Goal: Information Seeking & Learning: Get advice/opinions

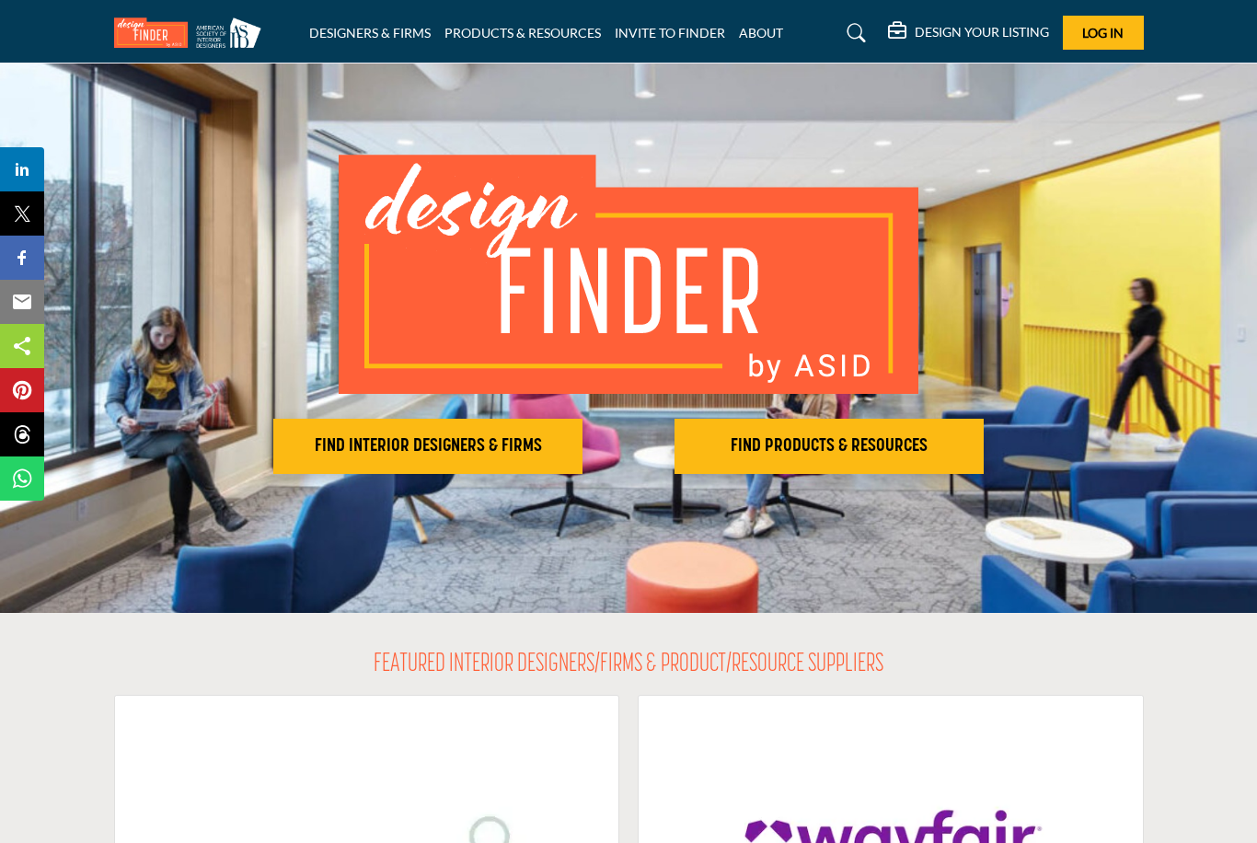
scroll to position [15, 0]
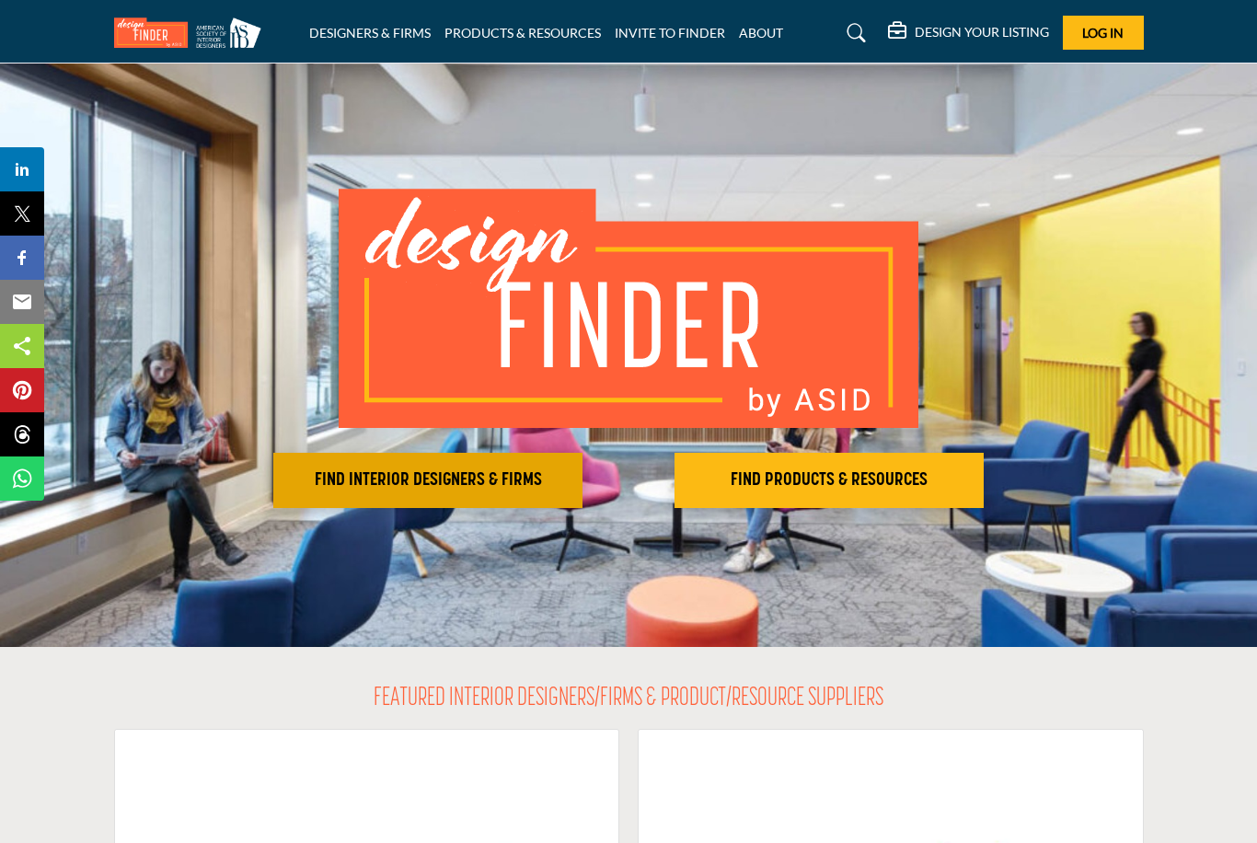
click at [498, 482] on h2 "FIND INTERIOR DESIGNERS & FIRMS" at bounding box center [428, 480] width 298 height 22
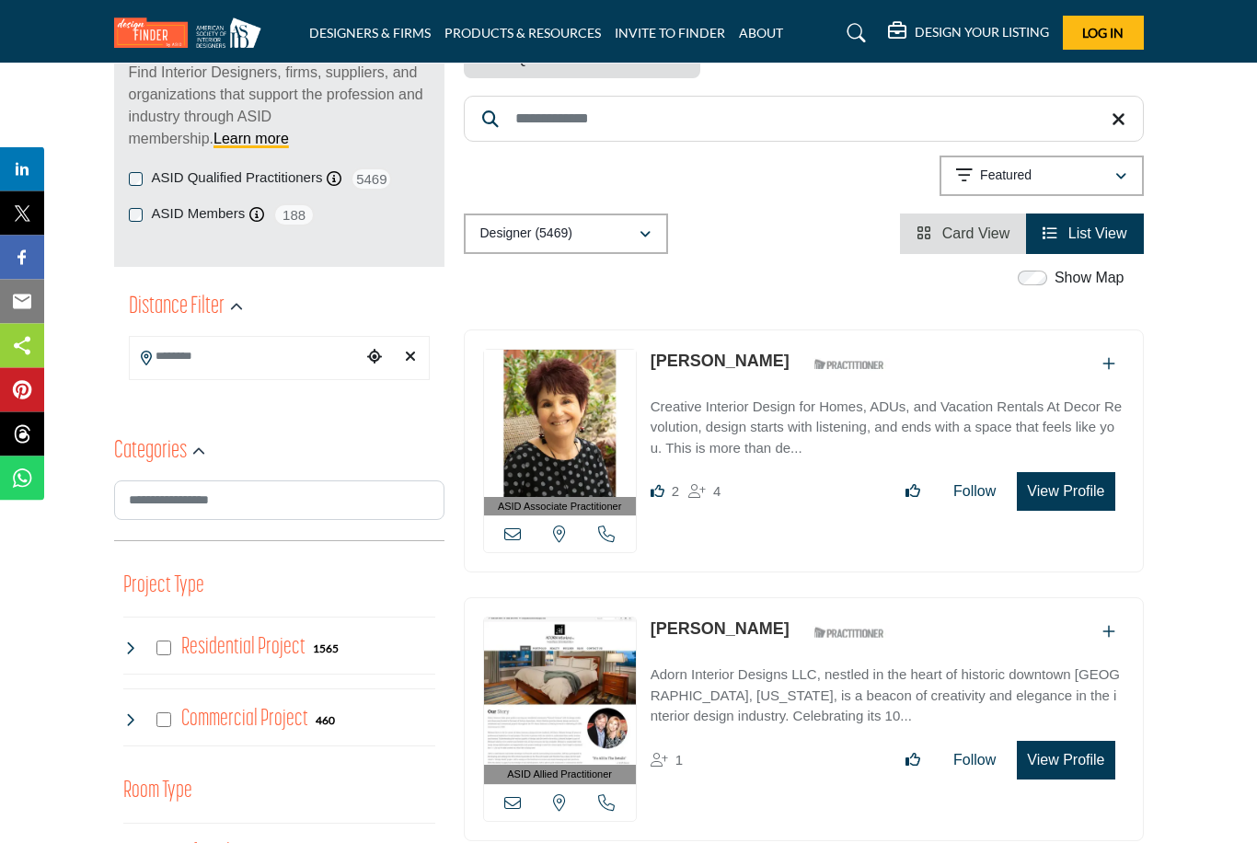
scroll to position [270, 0]
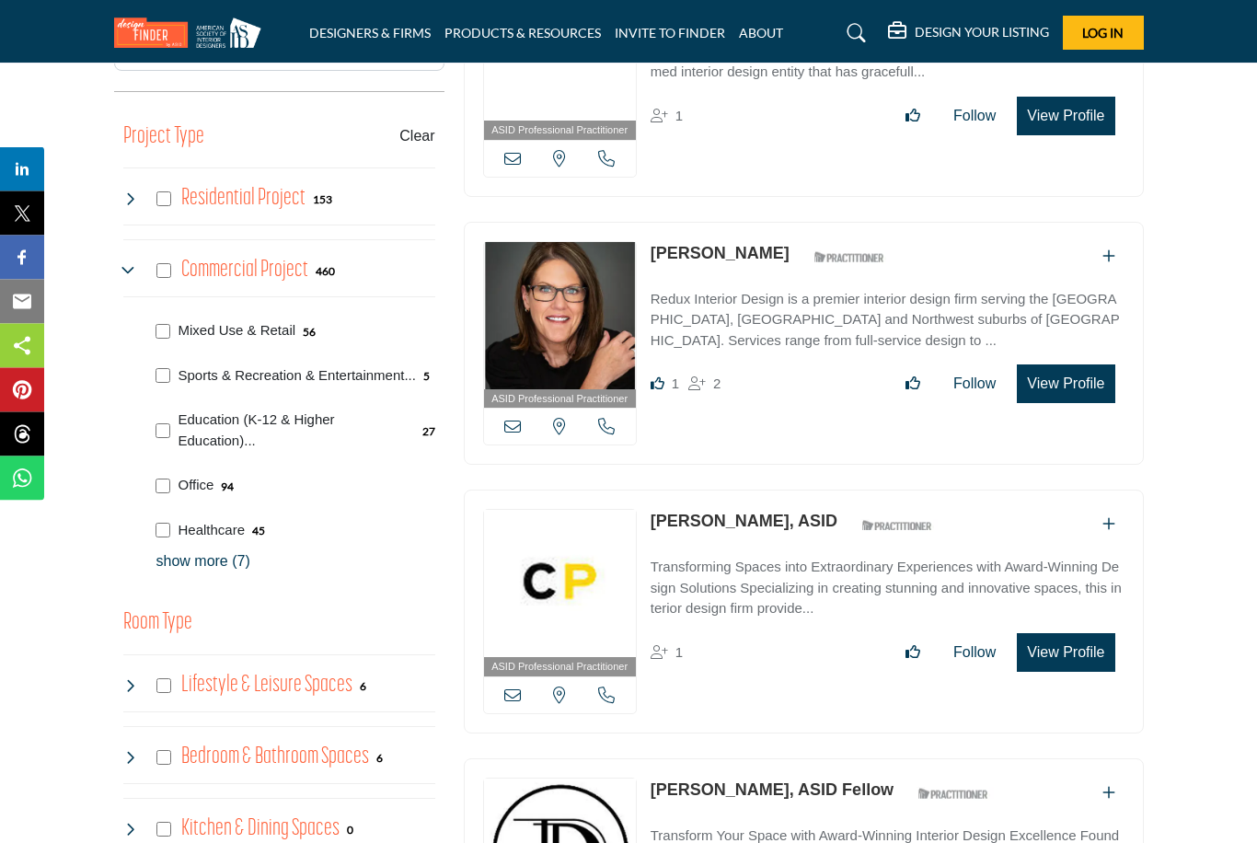
scroll to position [716, 0]
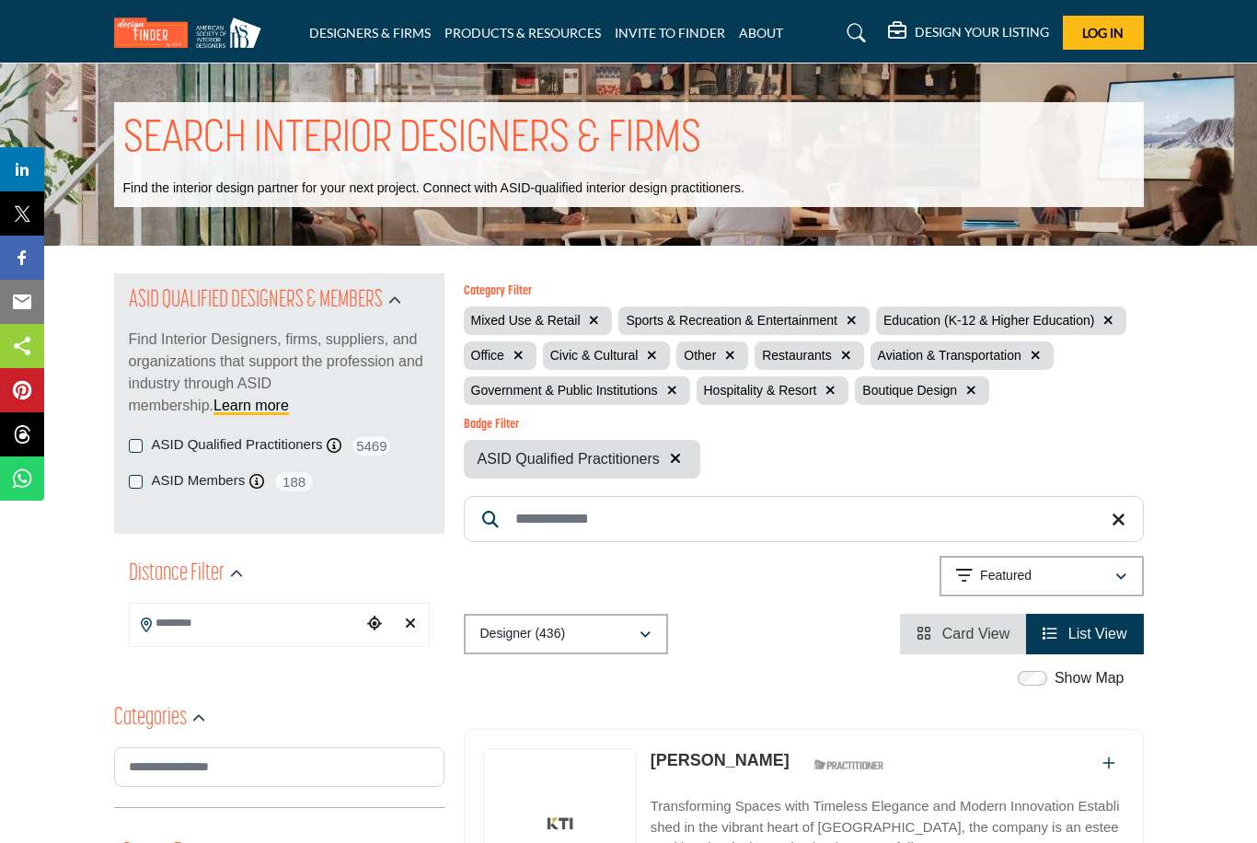
click at [767, 391] on span "Hospitality & Resort" at bounding box center [760, 390] width 113 height 15
click at [821, 397] on div "Category Filter Mixed Use & Retail Sports & Recreation & Entertainment Educatio…" at bounding box center [803, 381] width 699 height 194
click at [551, 512] on input "Search Keyword" at bounding box center [804, 519] width 680 height 46
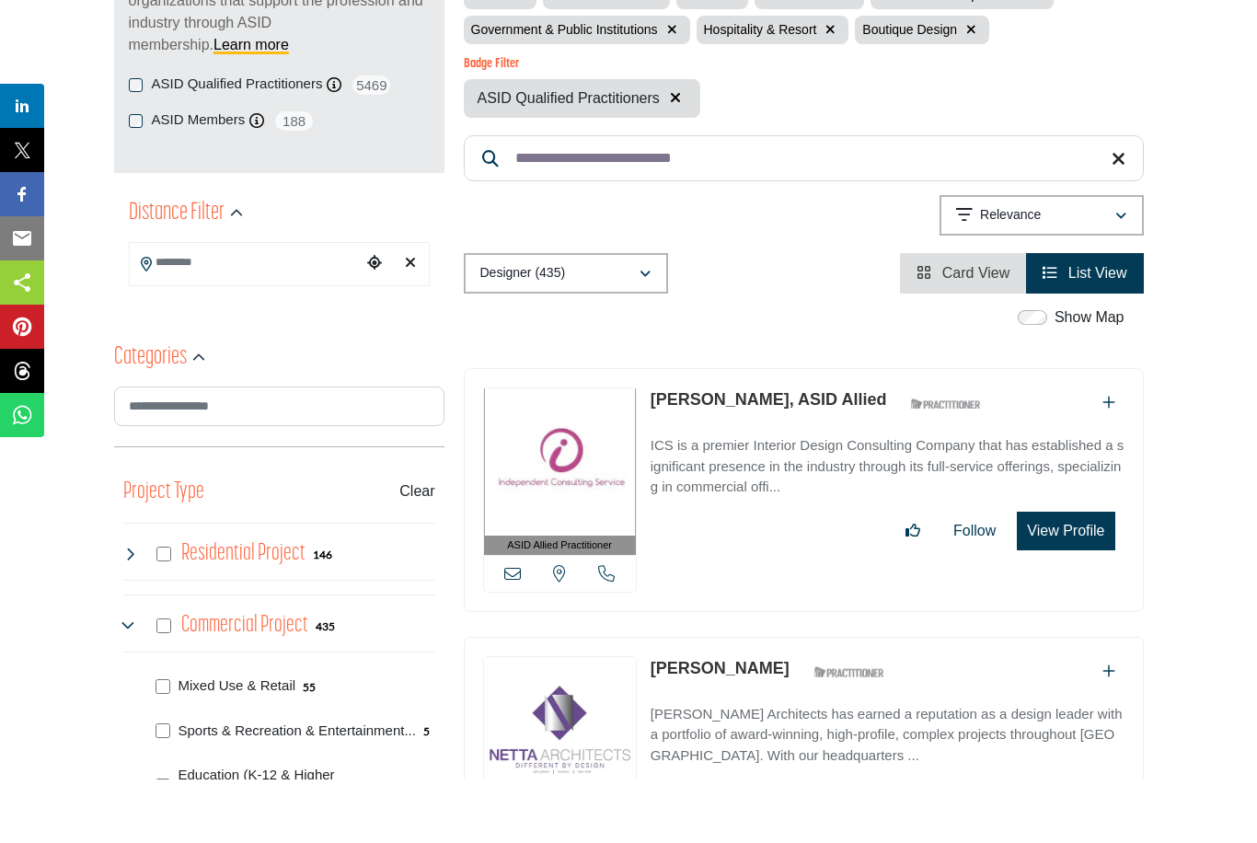
type input "**********"
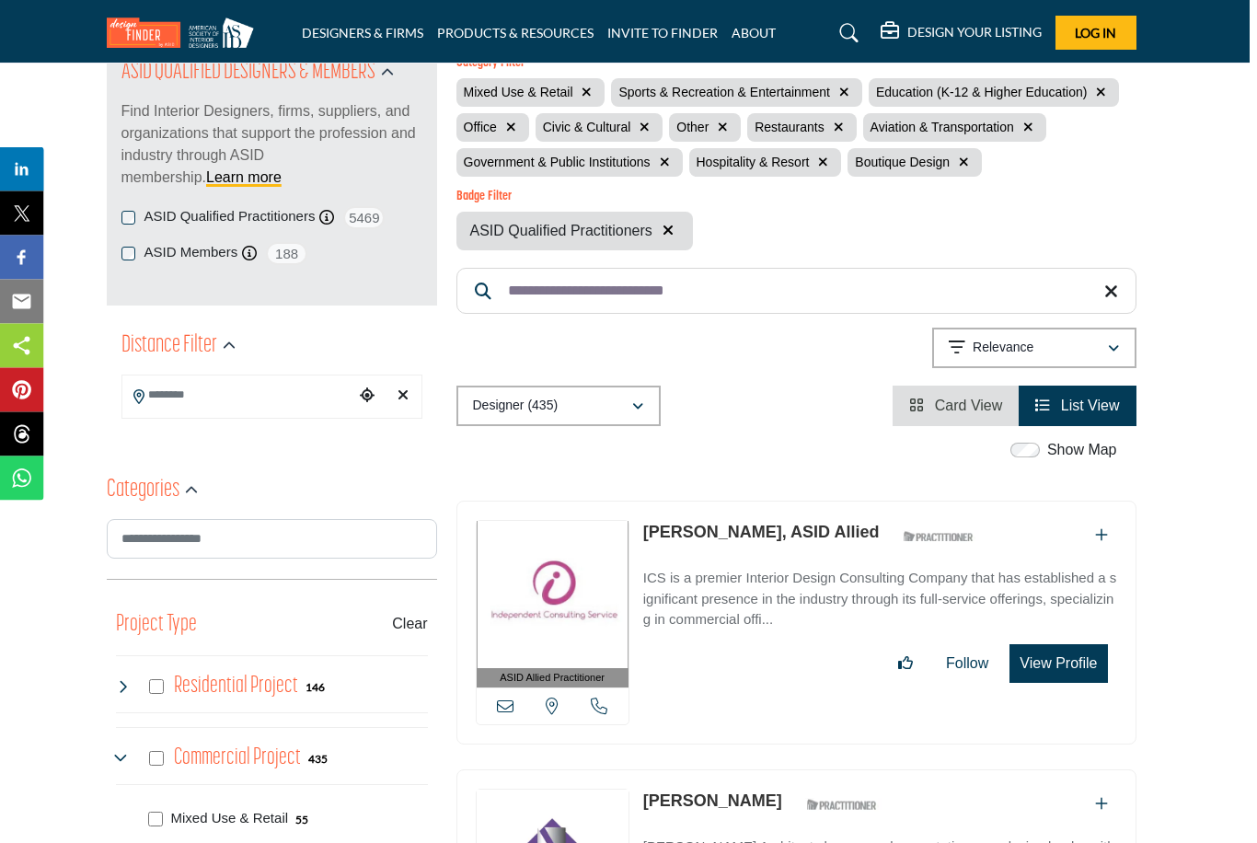
scroll to position [0, 6]
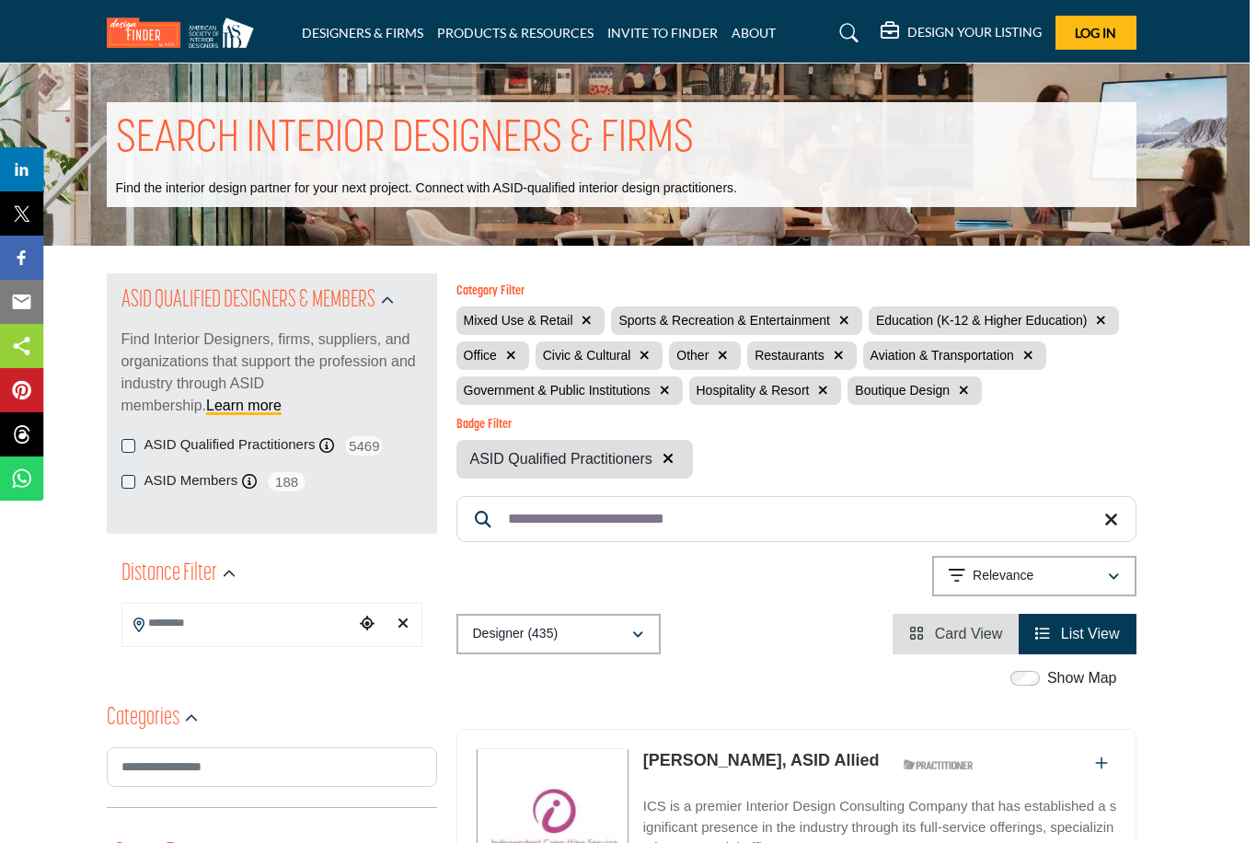
click at [552, 521] on input "**********" at bounding box center [797, 519] width 680 height 46
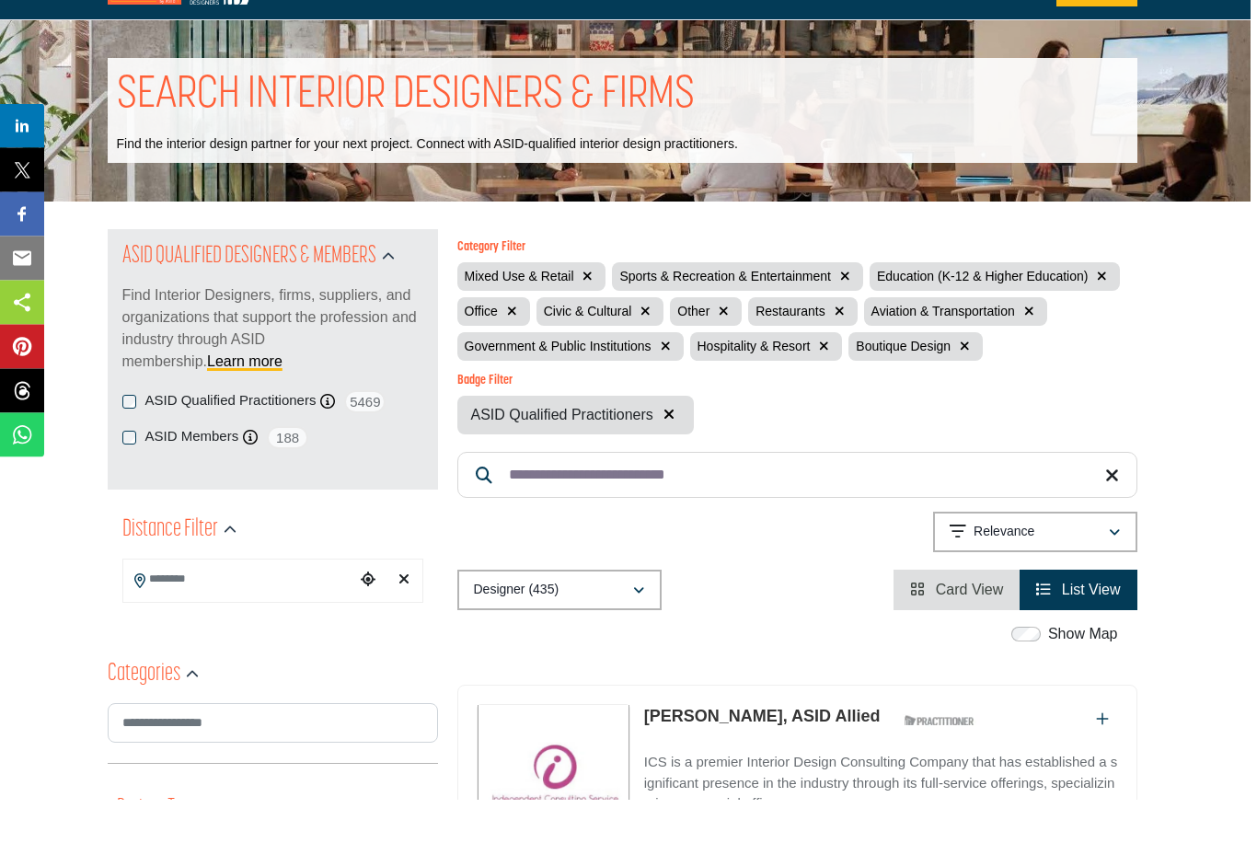
click at [228, 605] on input "Search Location" at bounding box center [239, 623] width 232 height 36
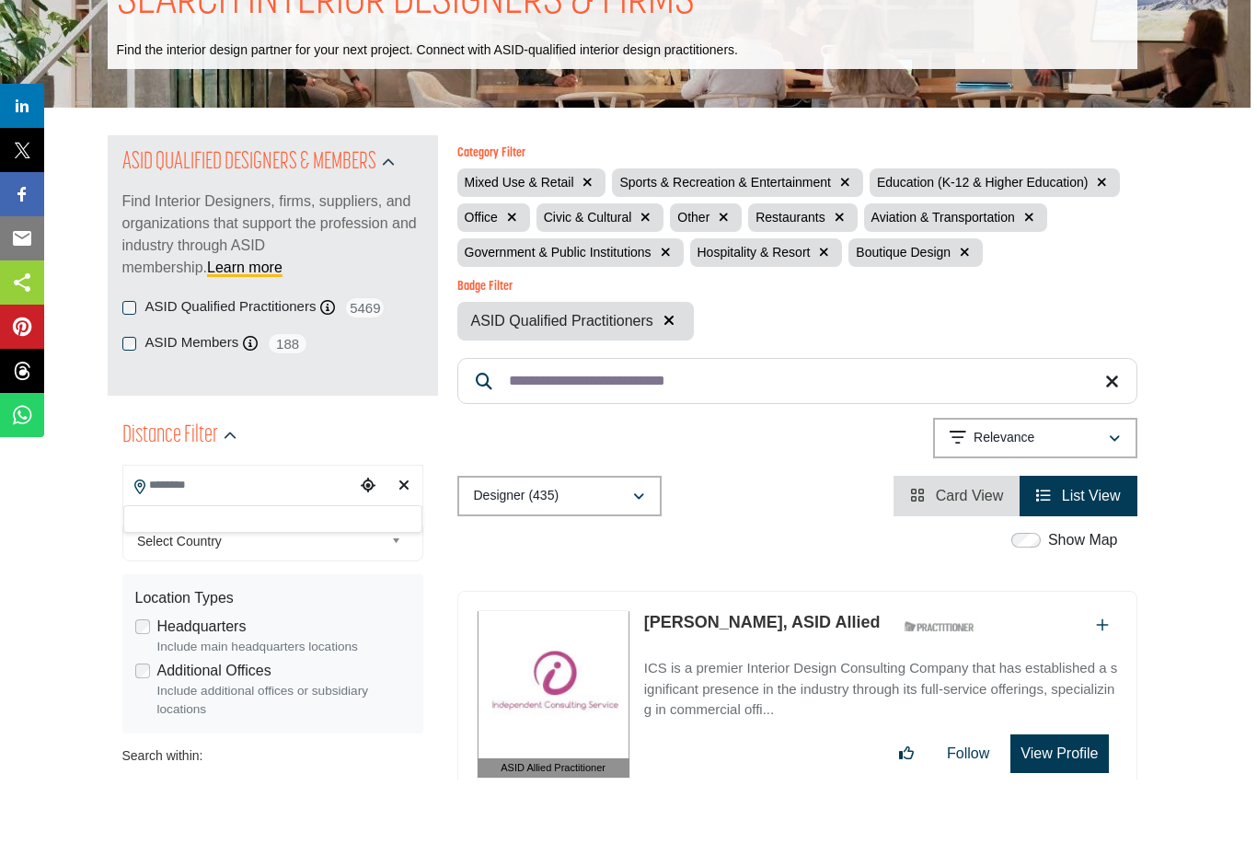
scroll to position [75, 6]
click at [179, 568] on div at bounding box center [272, 582] width 299 height 28
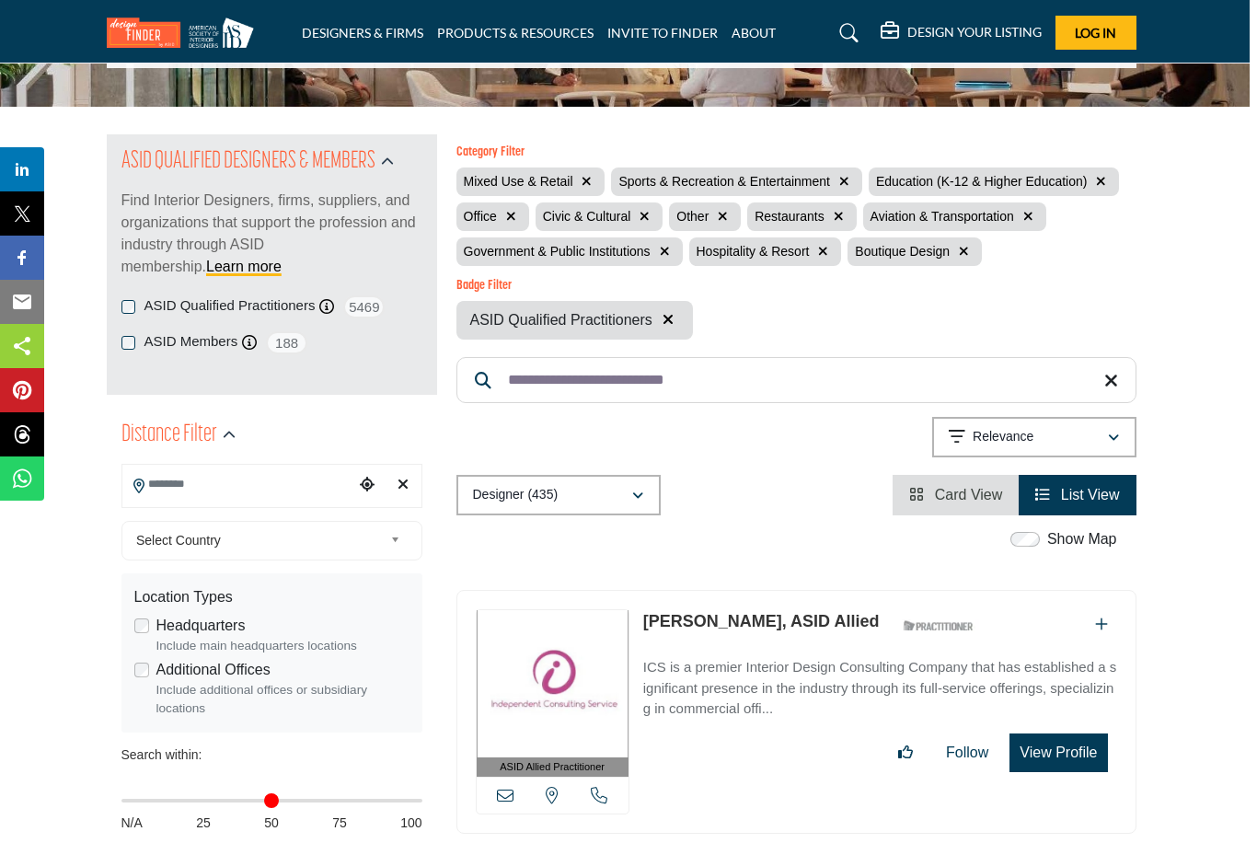
click at [199, 488] on input "Search Location" at bounding box center [238, 484] width 232 height 36
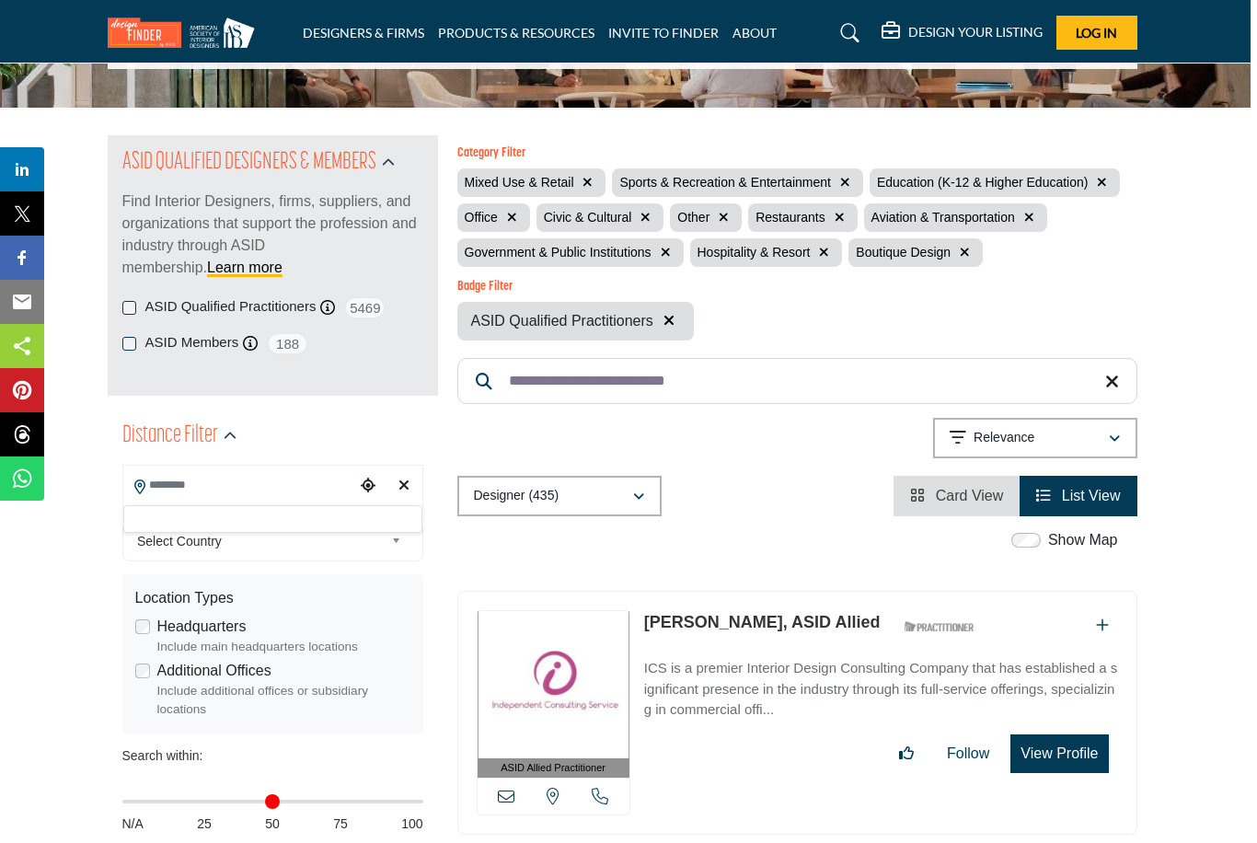
click at [361, 488] on icon "Choose your current location" at bounding box center [368, 484] width 15 height 15
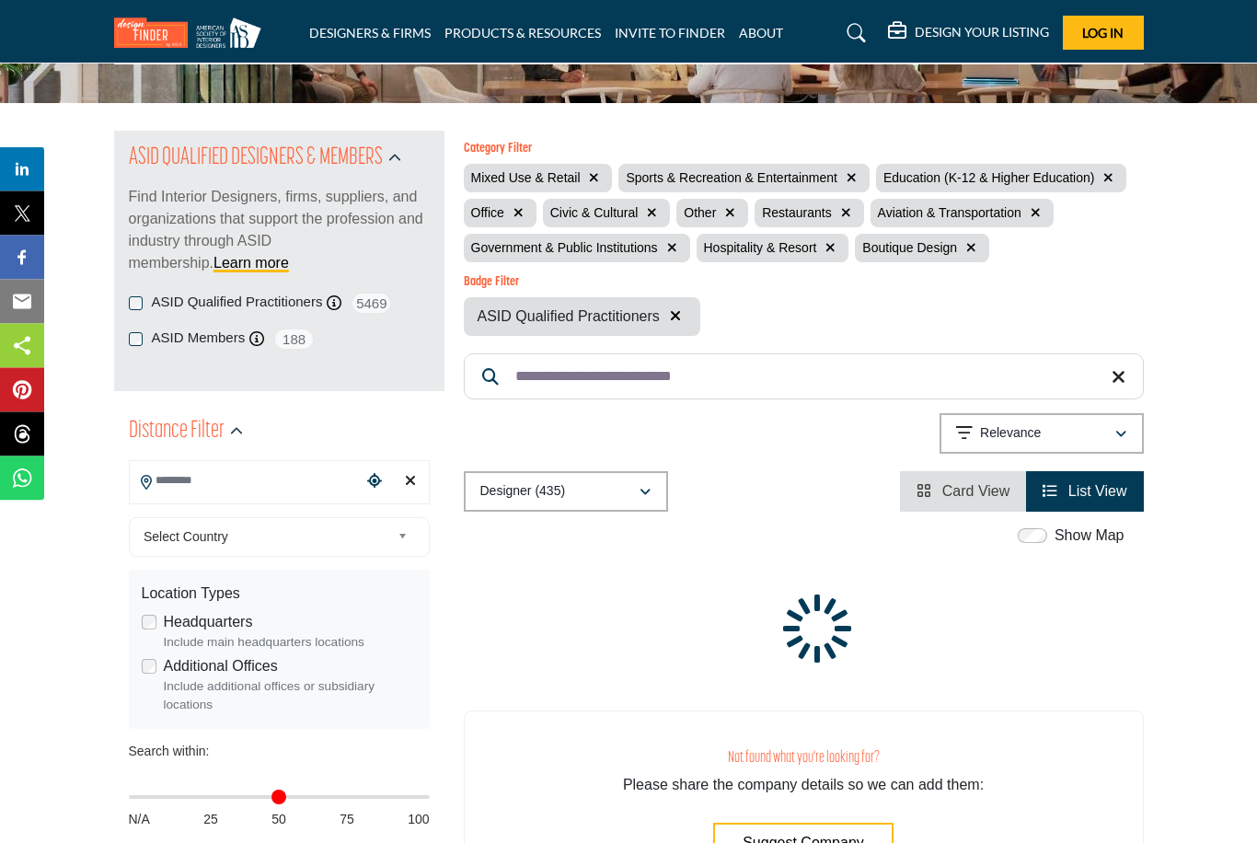
scroll to position [143, 0]
type input "**********"
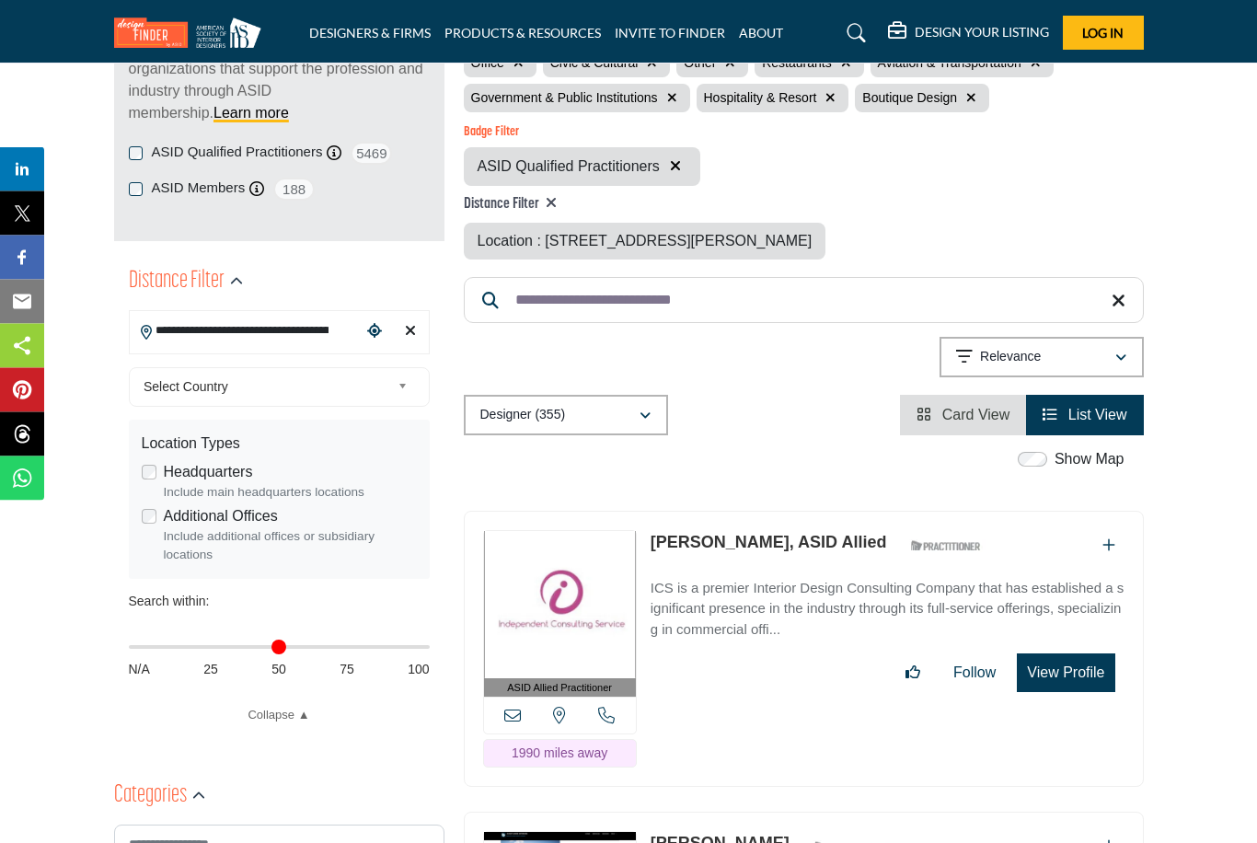
scroll to position [293, 0]
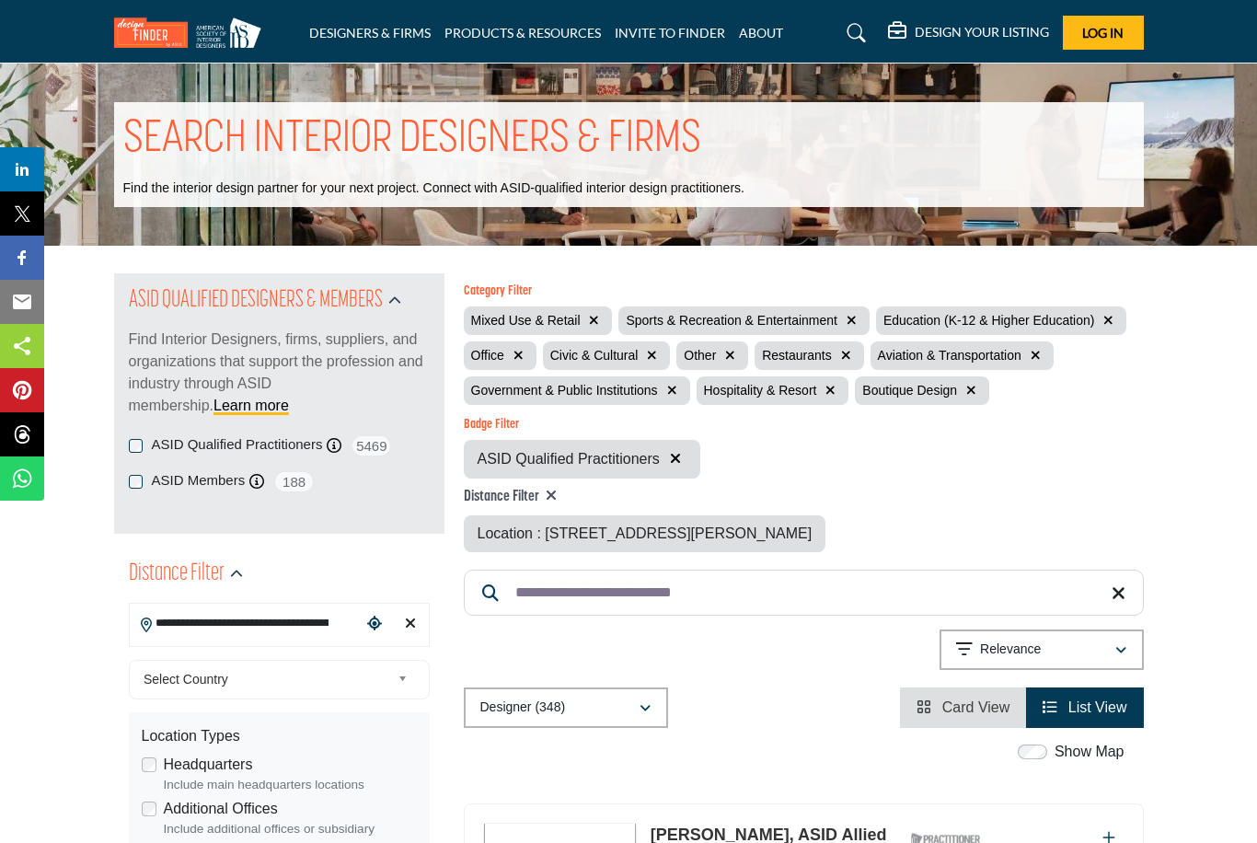
click at [1031, 648] on div "Relevance" at bounding box center [1035, 649] width 158 height 22
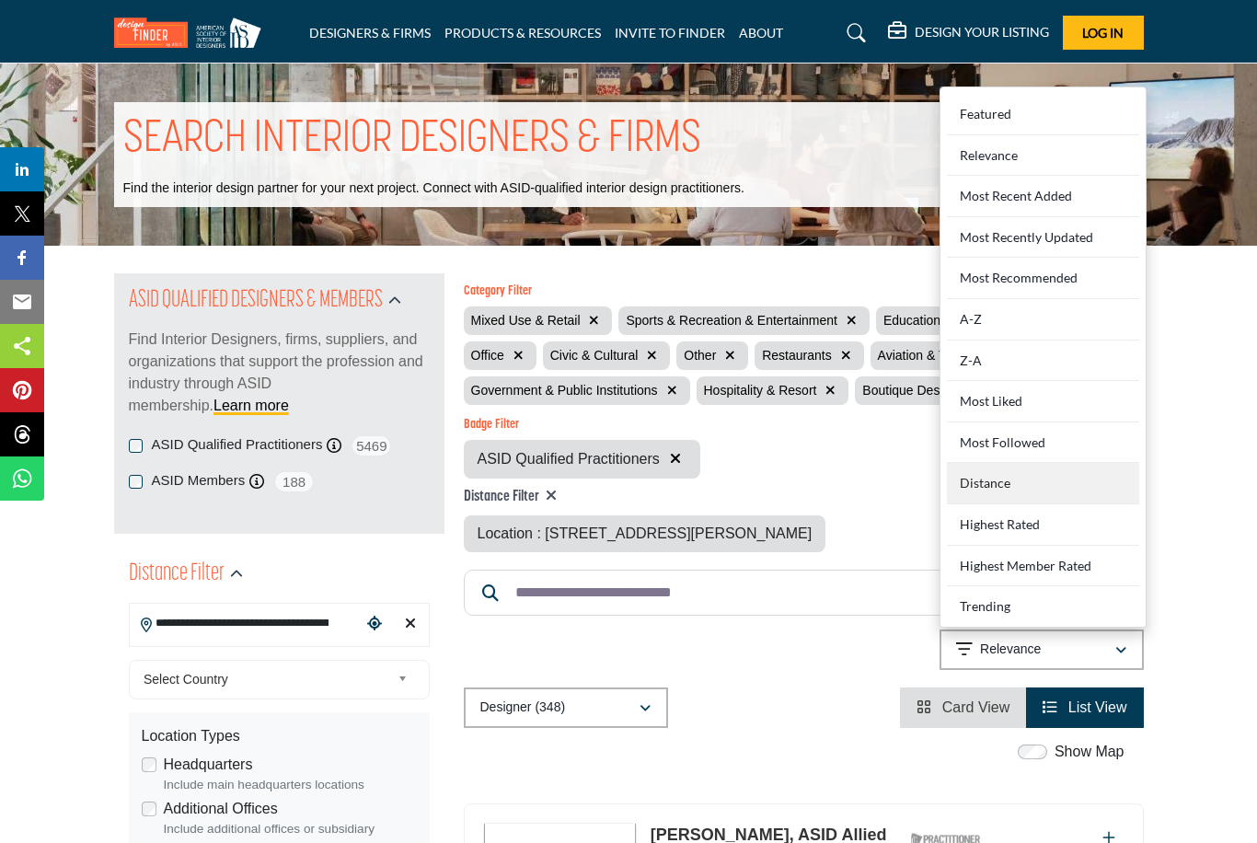
click at [994, 483] on div "Distance" at bounding box center [1043, 483] width 192 height 41
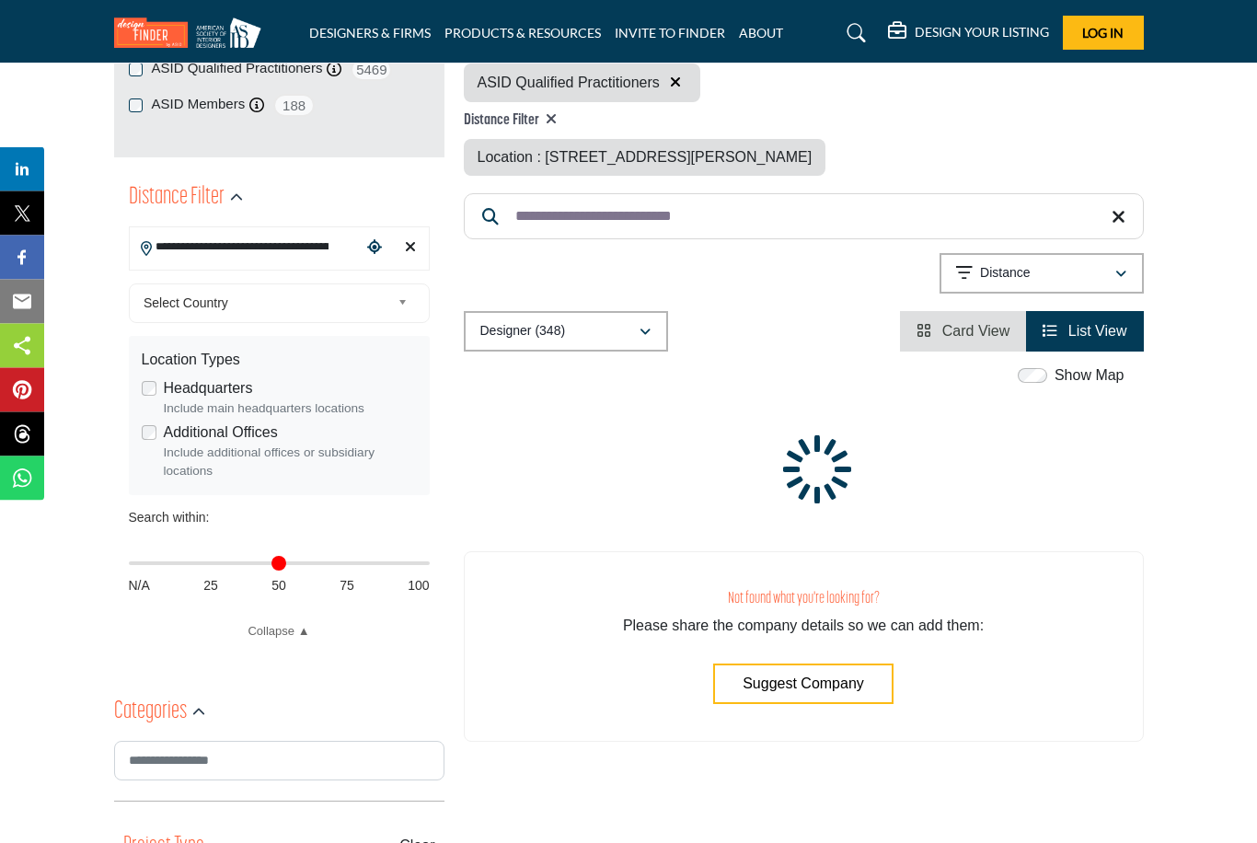
scroll to position [376, 0]
click at [319, 254] on input "**********" at bounding box center [246, 247] width 232 height 36
click at [172, 281] on div at bounding box center [279, 281] width 299 height 28
click at [384, 250] on div "Choose your current location" at bounding box center [374, 248] width 27 height 40
type input "**********"
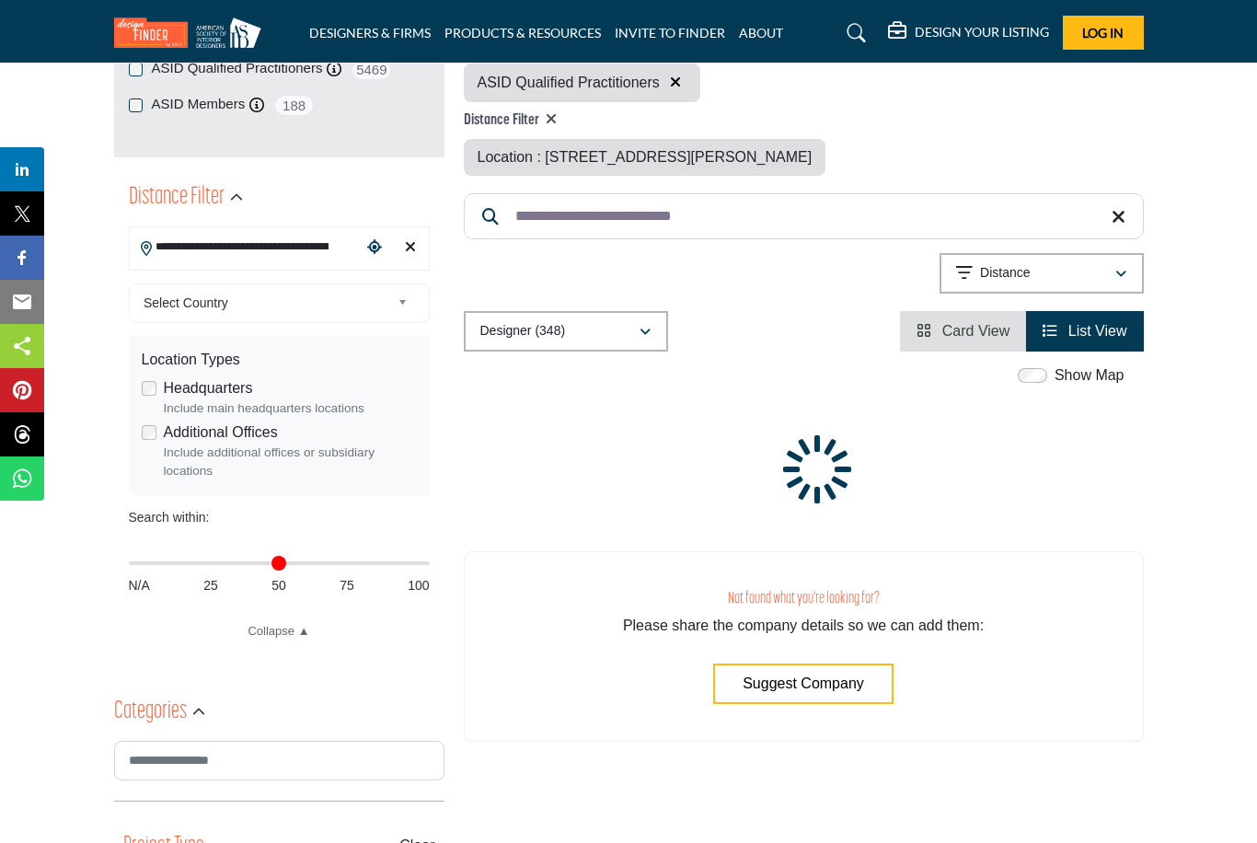
click at [192, 246] on input "**********" at bounding box center [246, 247] width 232 height 36
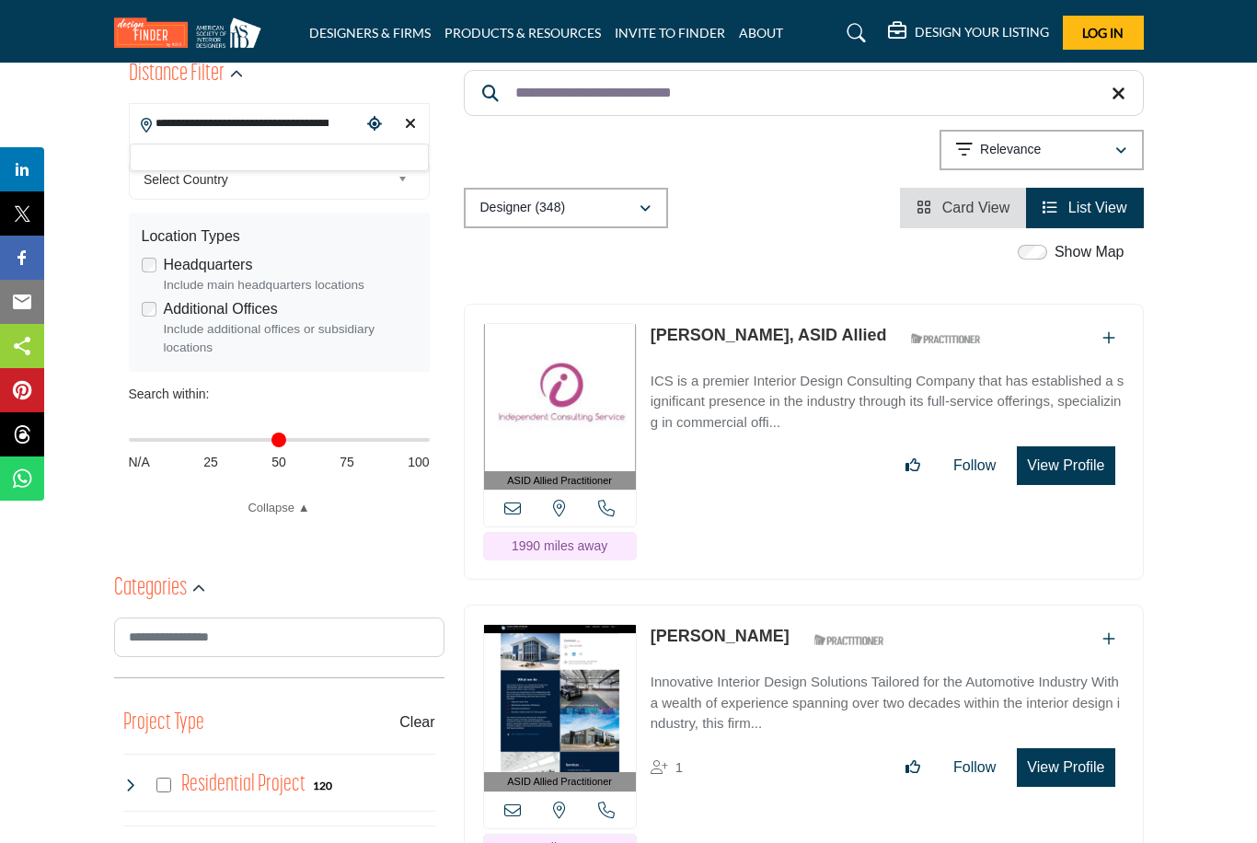
scroll to position [479, 0]
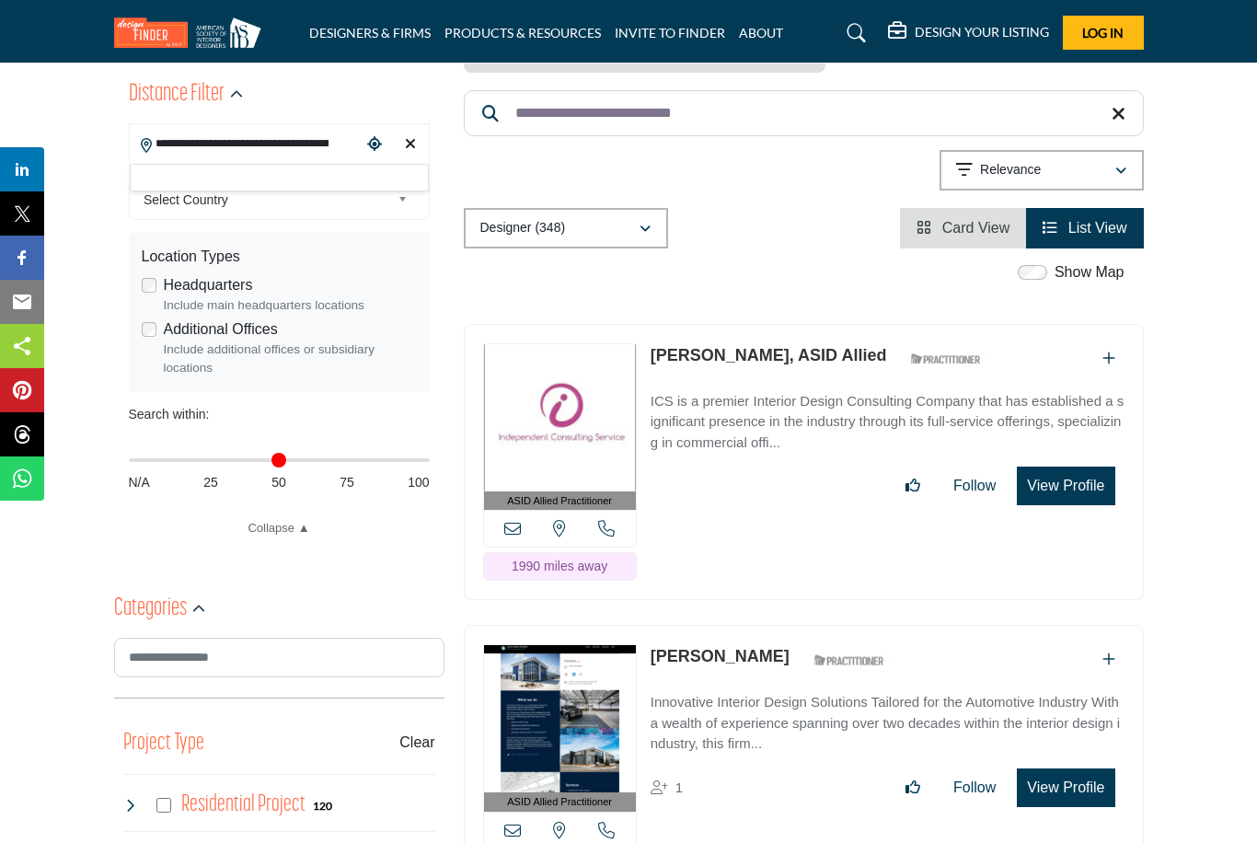
click at [1077, 784] on button "View Profile" at bounding box center [1066, 787] width 98 height 39
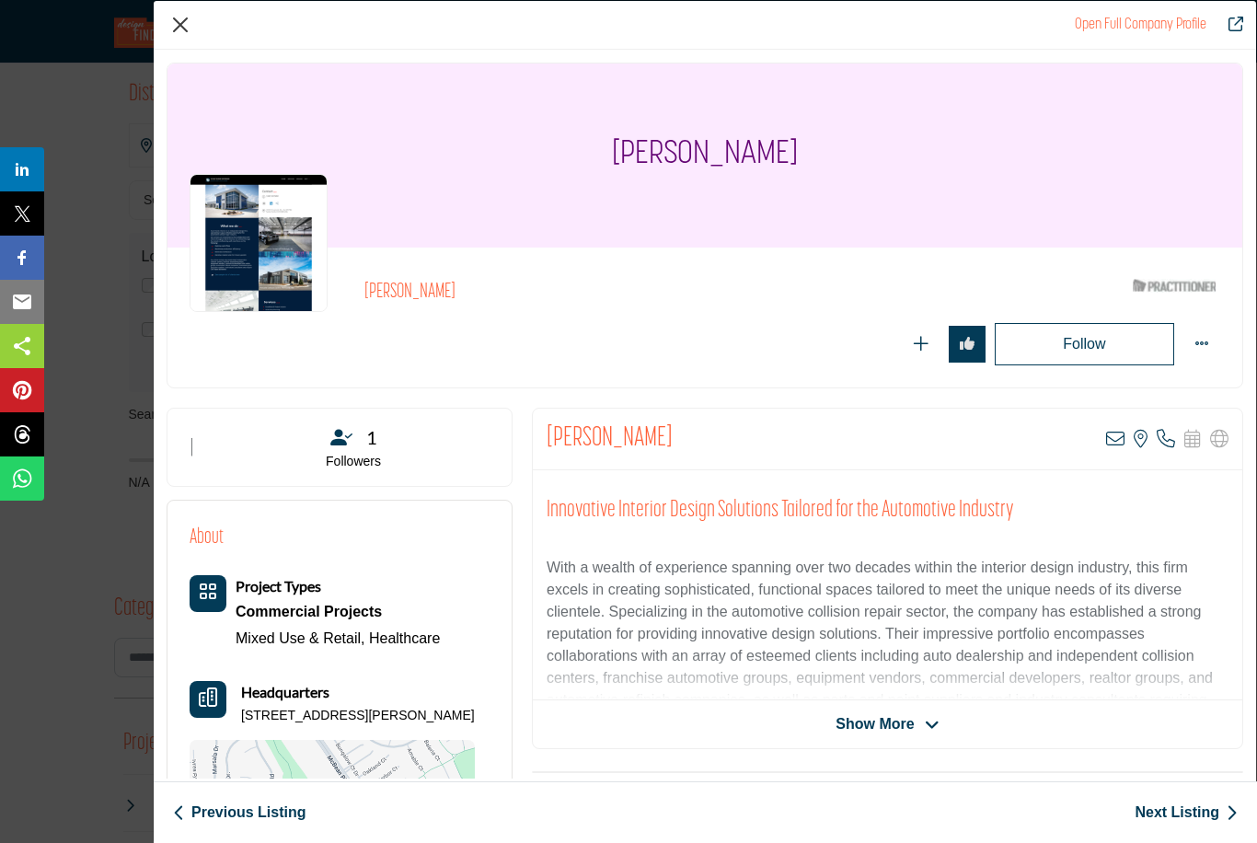
click at [181, 32] on button "Close" at bounding box center [181, 25] width 28 height 28
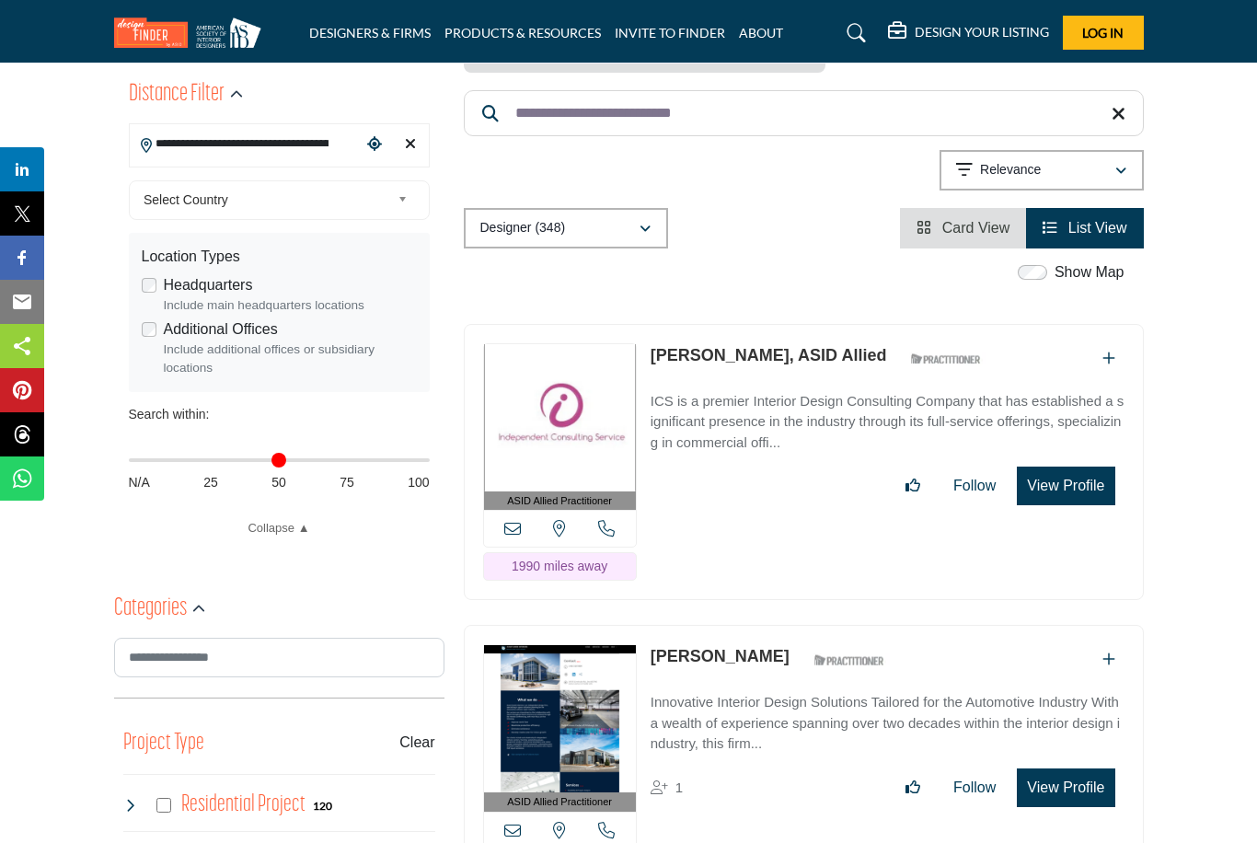
click at [252, 148] on input "**********" at bounding box center [246, 144] width 232 height 36
click at [416, 150] on div "Clear search location" at bounding box center [409, 145] width 27 height 40
type input "***"
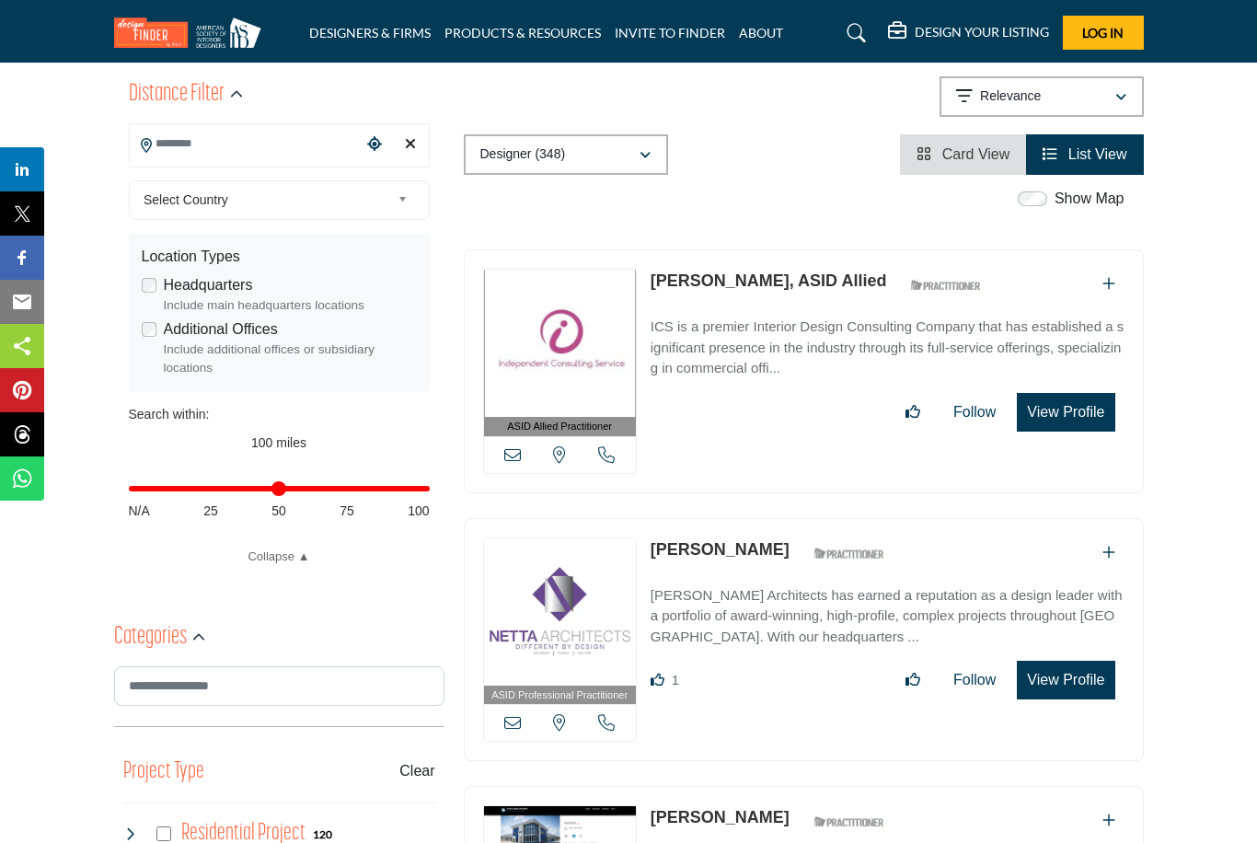
click at [413, 152] on div "Clear search location" at bounding box center [409, 145] width 27 height 40
click at [186, 150] on input "Search Location" at bounding box center [246, 144] width 232 height 36
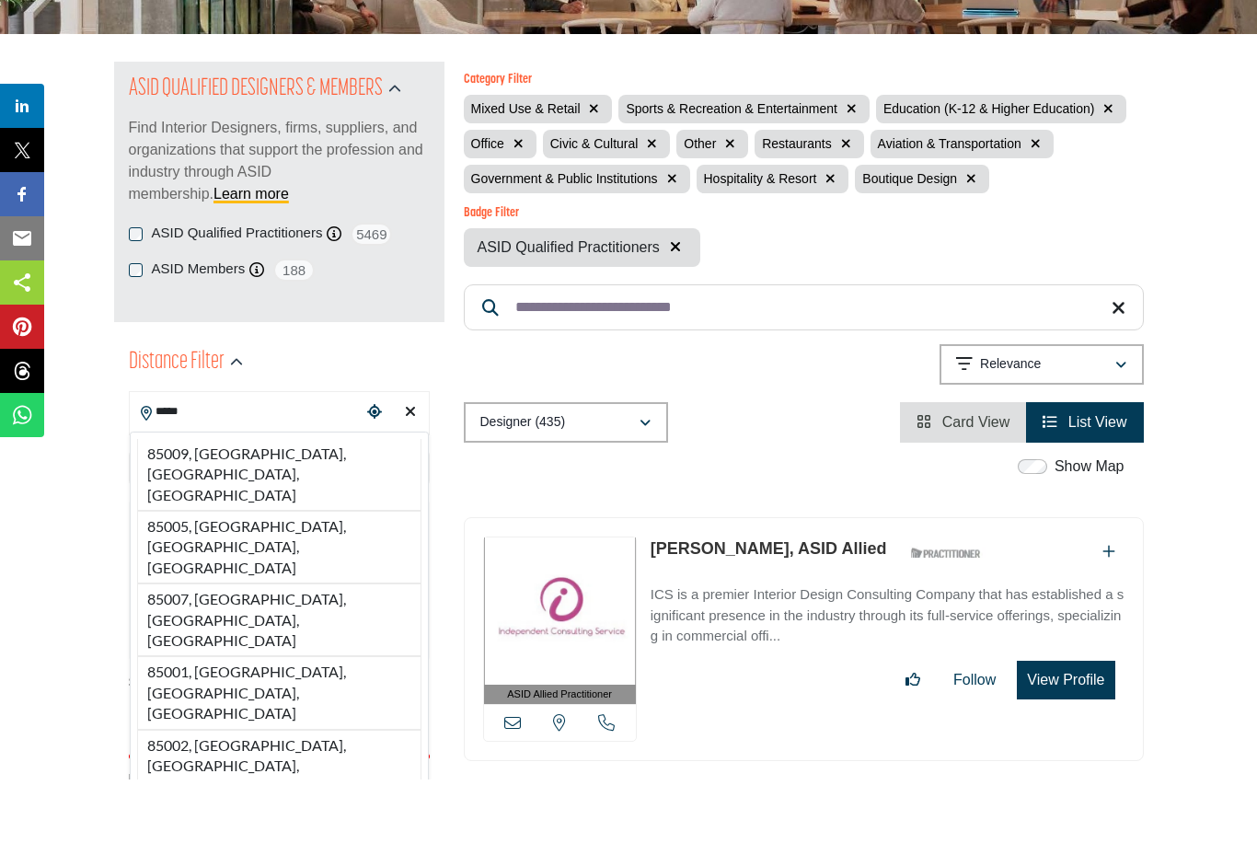
scroll to position [180, 0]
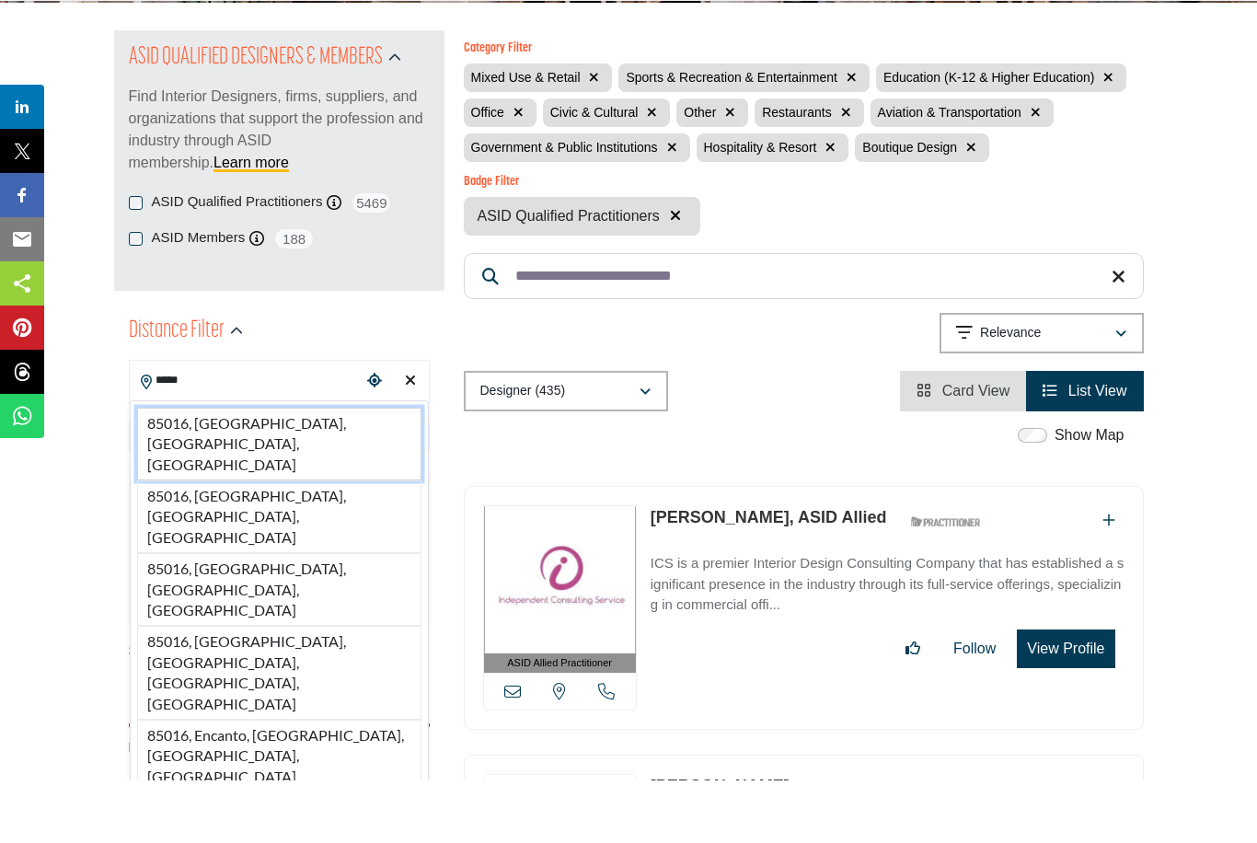
click at [296, 470] on li "85016, [GEOGRAPHIC_DATA], [GEOGRAPHIC_DATA], [GEOGRAPHIC_DATA]" at bounding box center [279, 506] width 284 height 73
type input "**********"
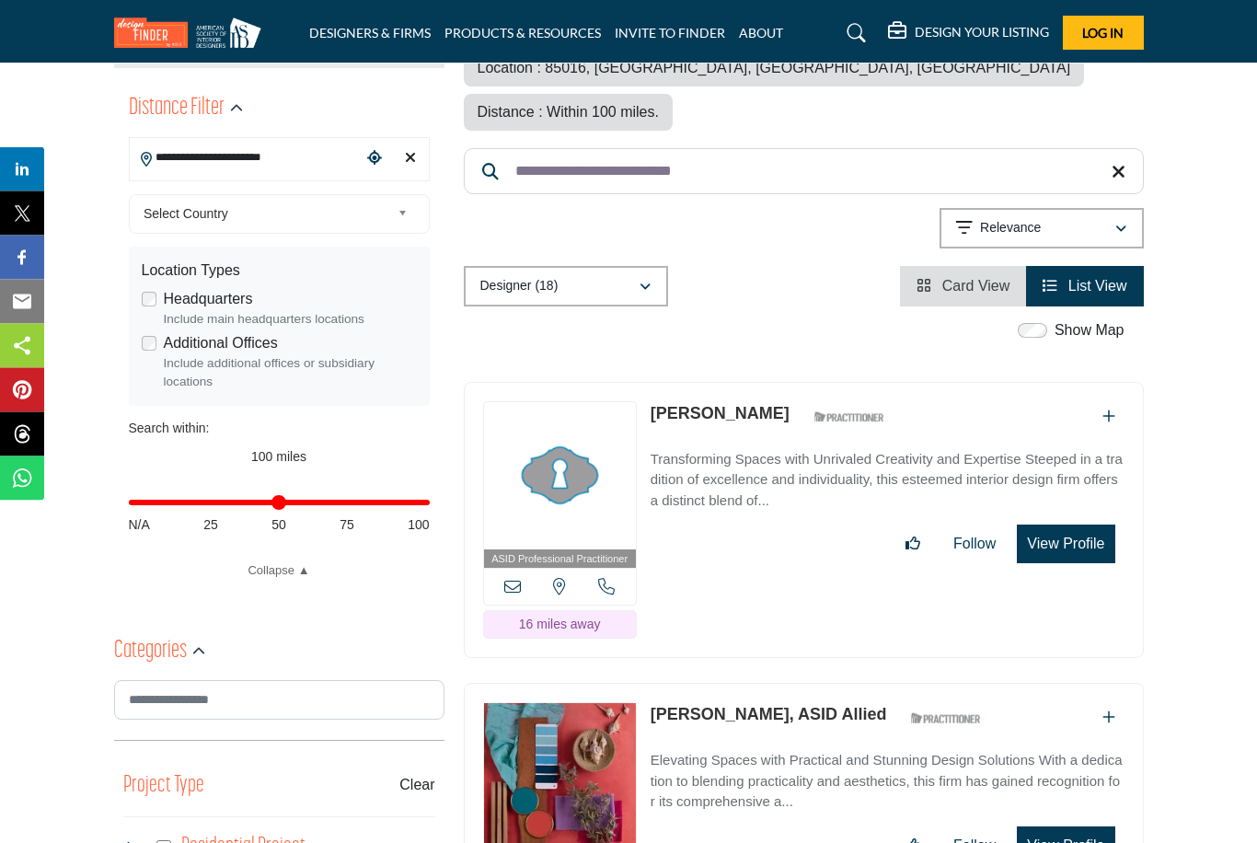
scroll to position [518, 0]
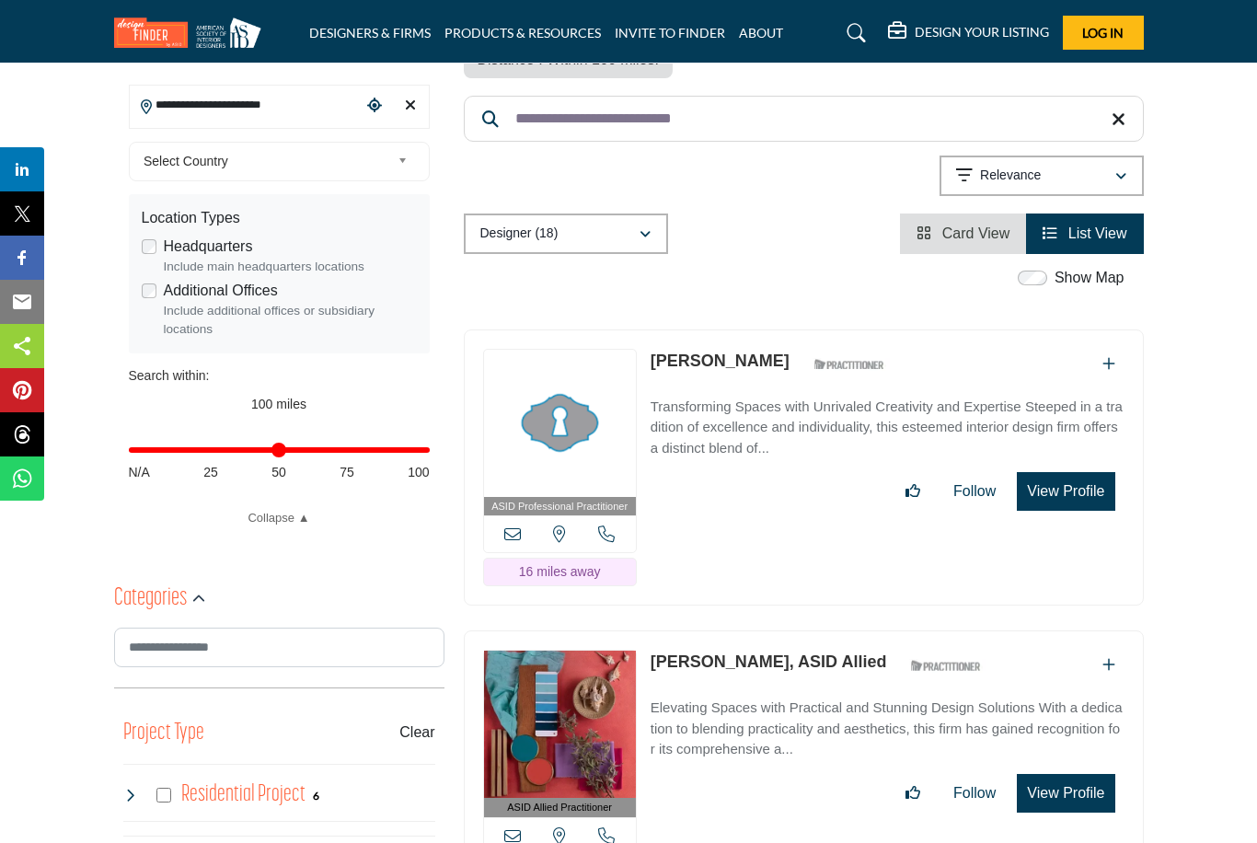
type input "**"
click at [222, 449] on input "Distance in miles" at bounding box center [279, 450] width 301 height 4
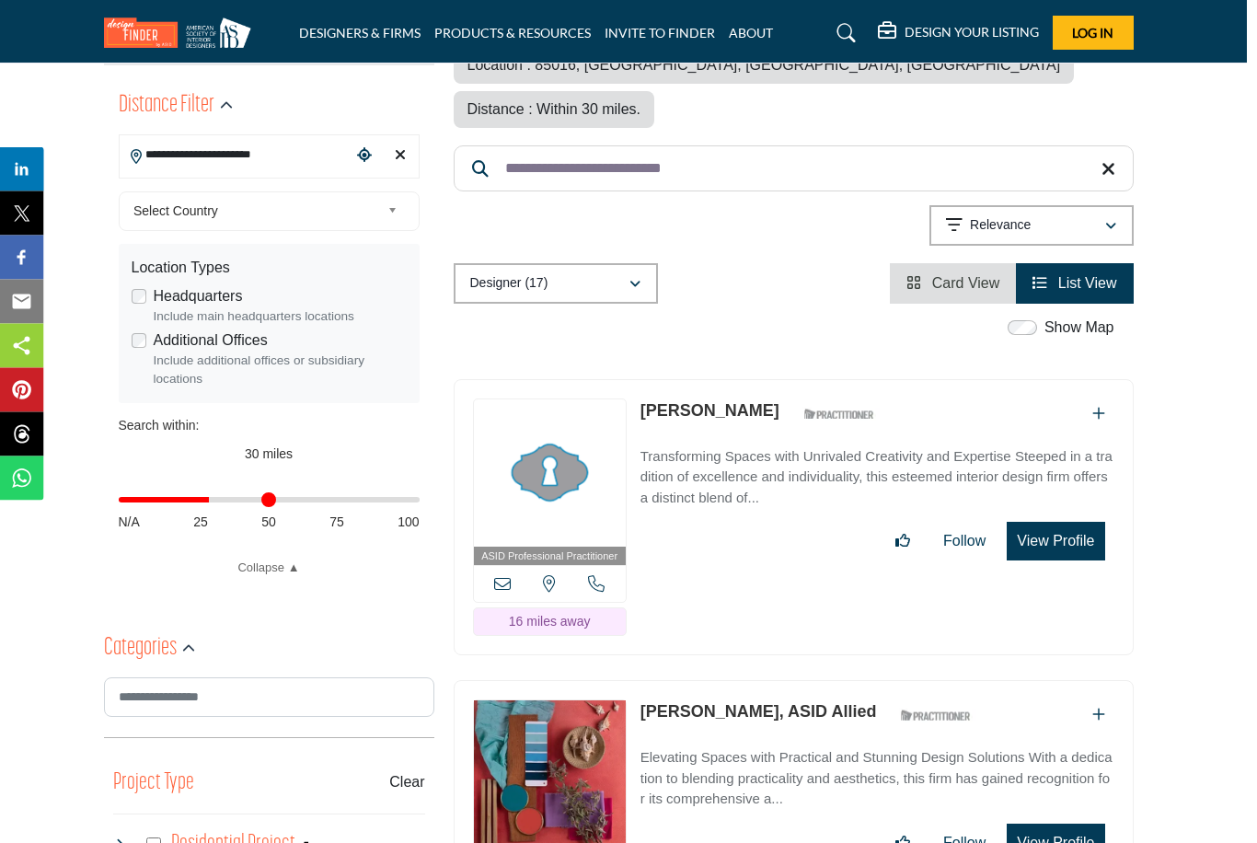
scroll to position [503, 9]
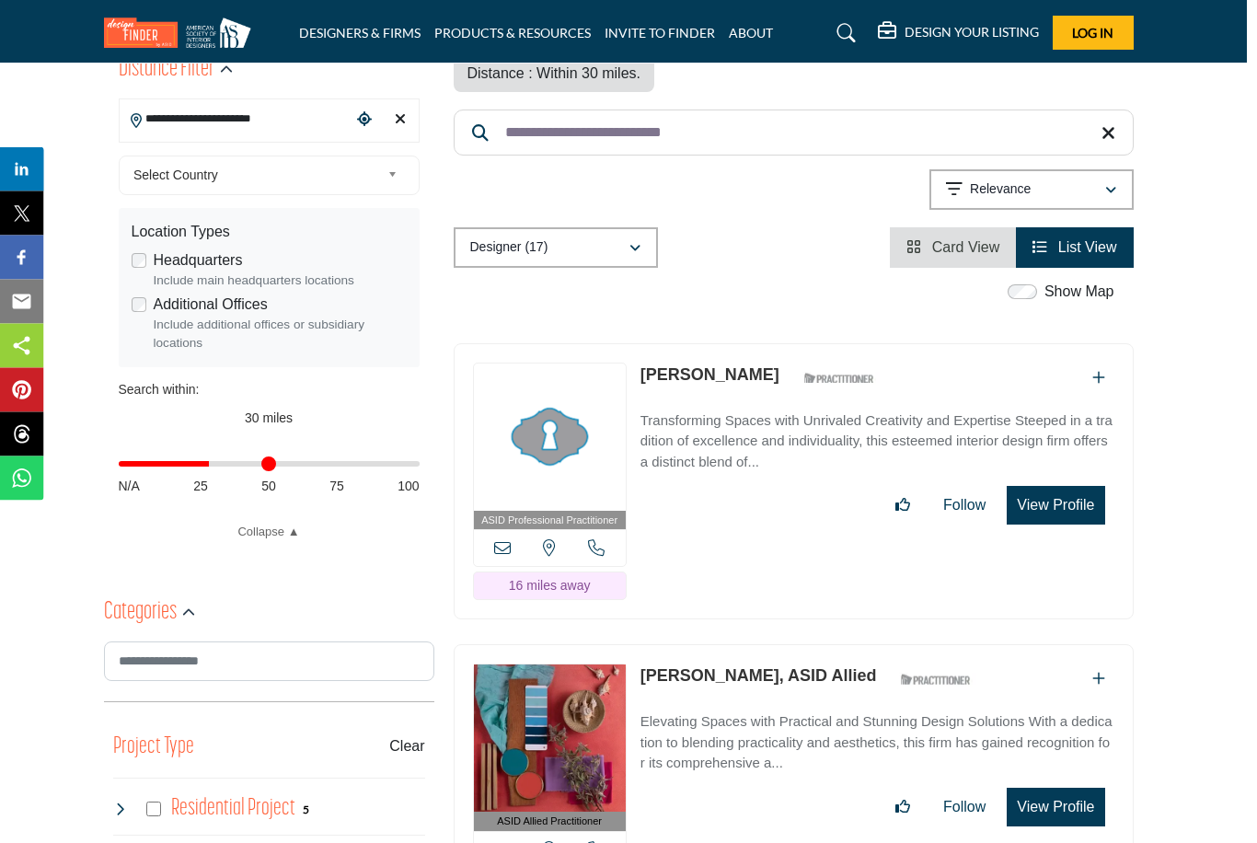
click at [1080, 487] on button "View Profile" at bounding box center [1056, 506] width 98 height 39
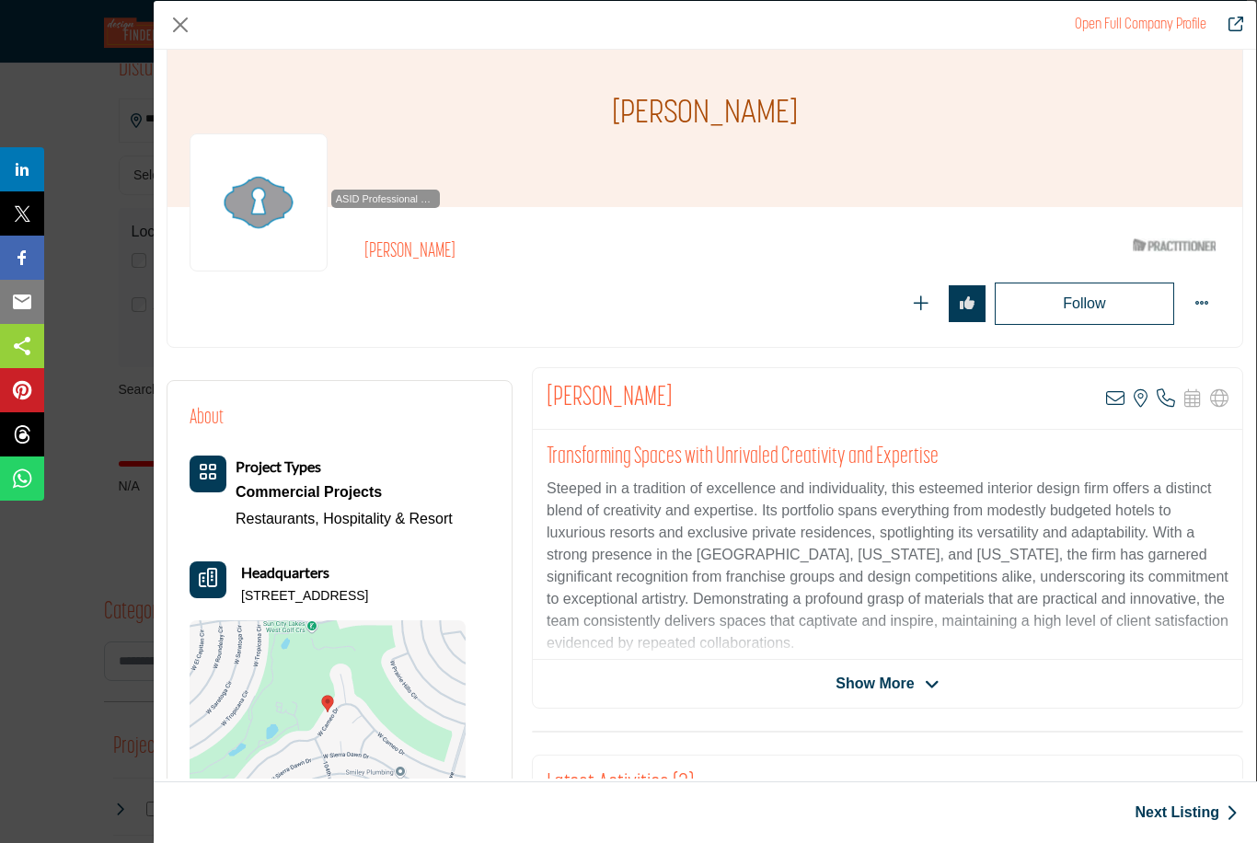
scroll to position [40, 0]
click at [336, 705] on img "Company Data Modal" at bounding box center [328, 713] width 276 height 184
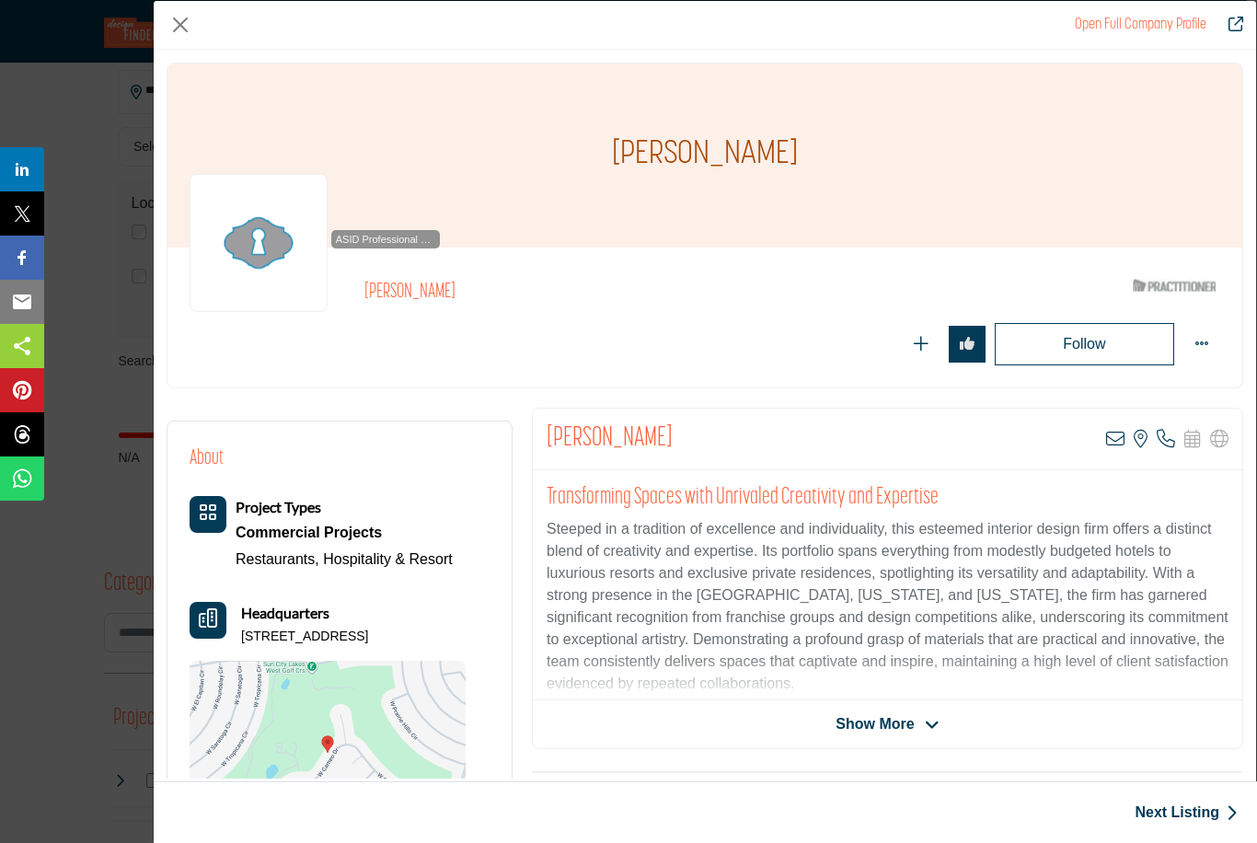
scroll to position [0, 0]
click at [176, 35] on button "Close" at bounding box center [181, 25] width 28 height 28
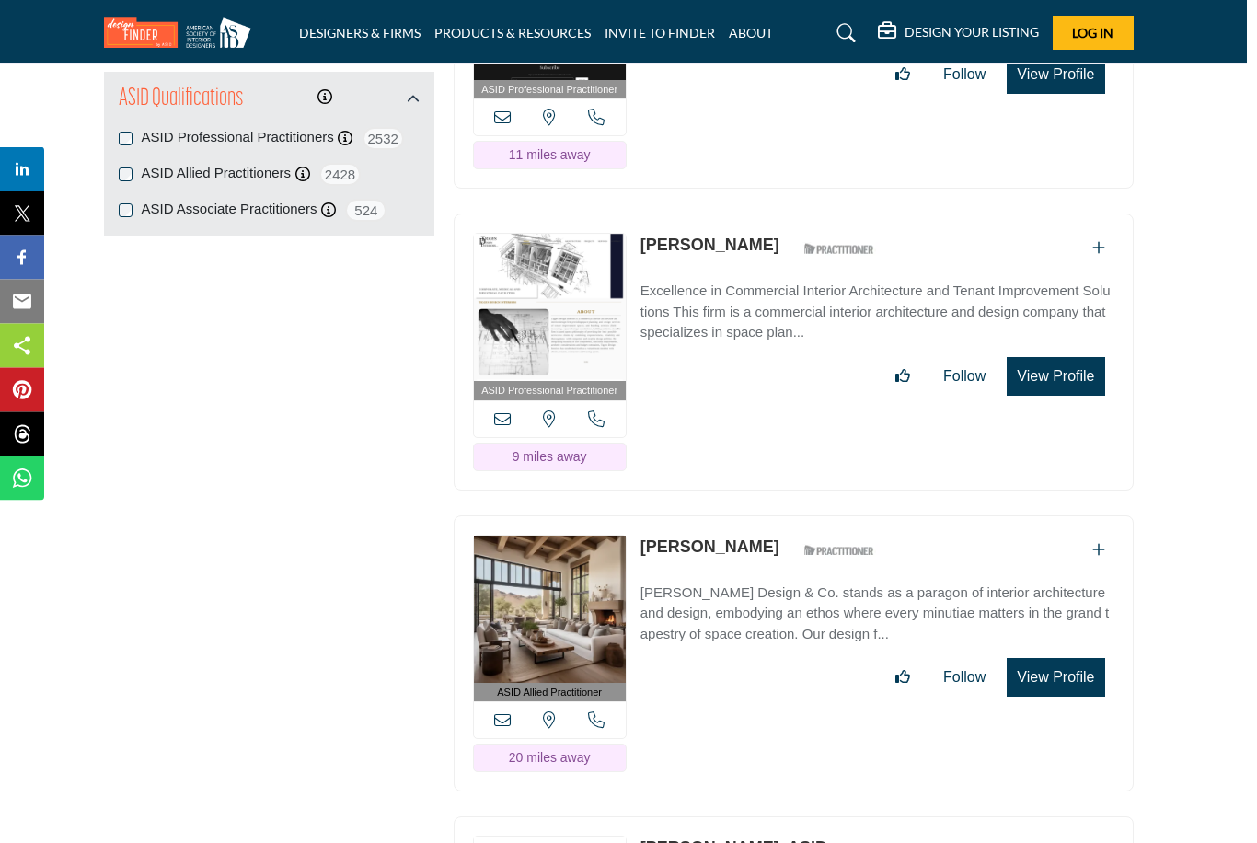
scroll to position [2742, 10]
click at [1066, 658] on button "View Profile" at bounding box center [1055, 677] width 98 height 39
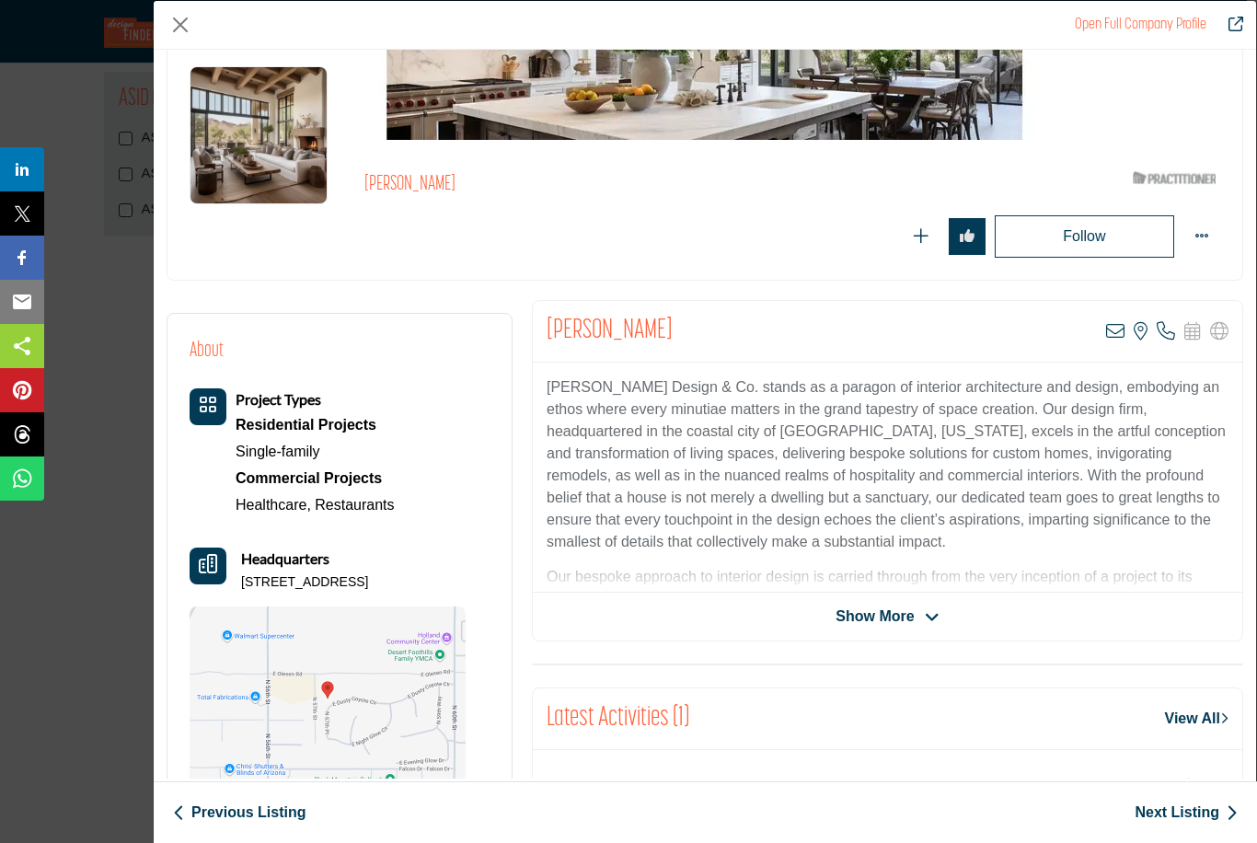
scroll to position [85, 0]
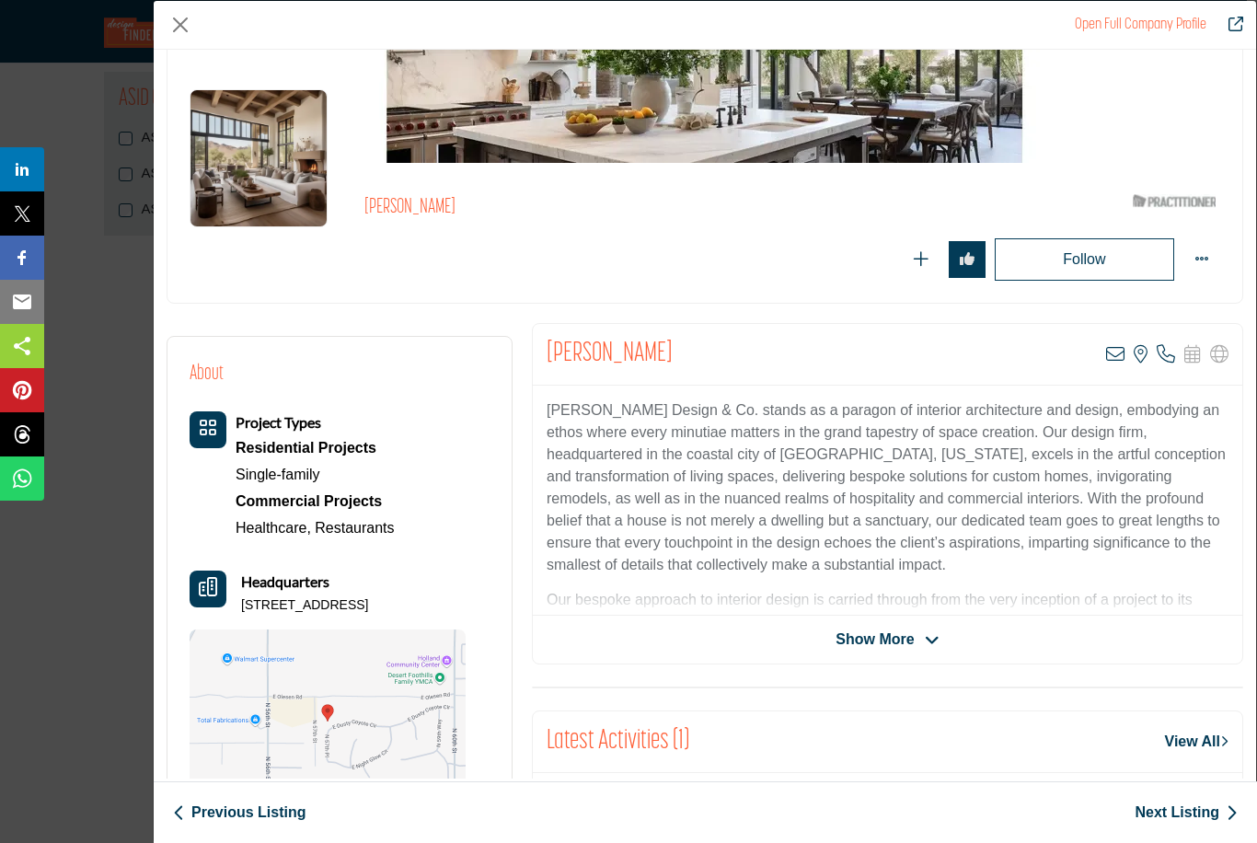
click at [902, 643] on span "Show More" at bounding box center [874, 639] width 78 height 22
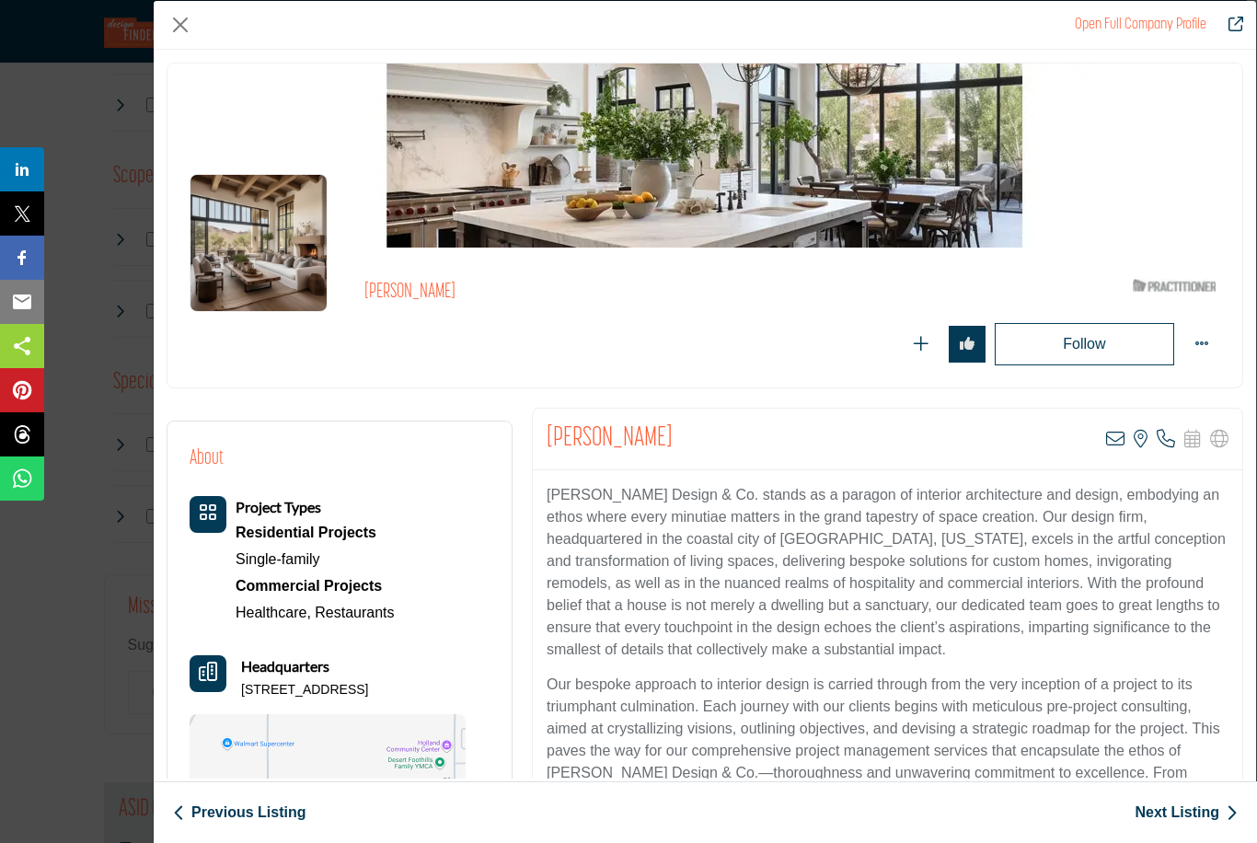
scroll to position [2031, 10]
click at [190, 22] on button "Close" at bounding box center [181, 25] width 28 height 28
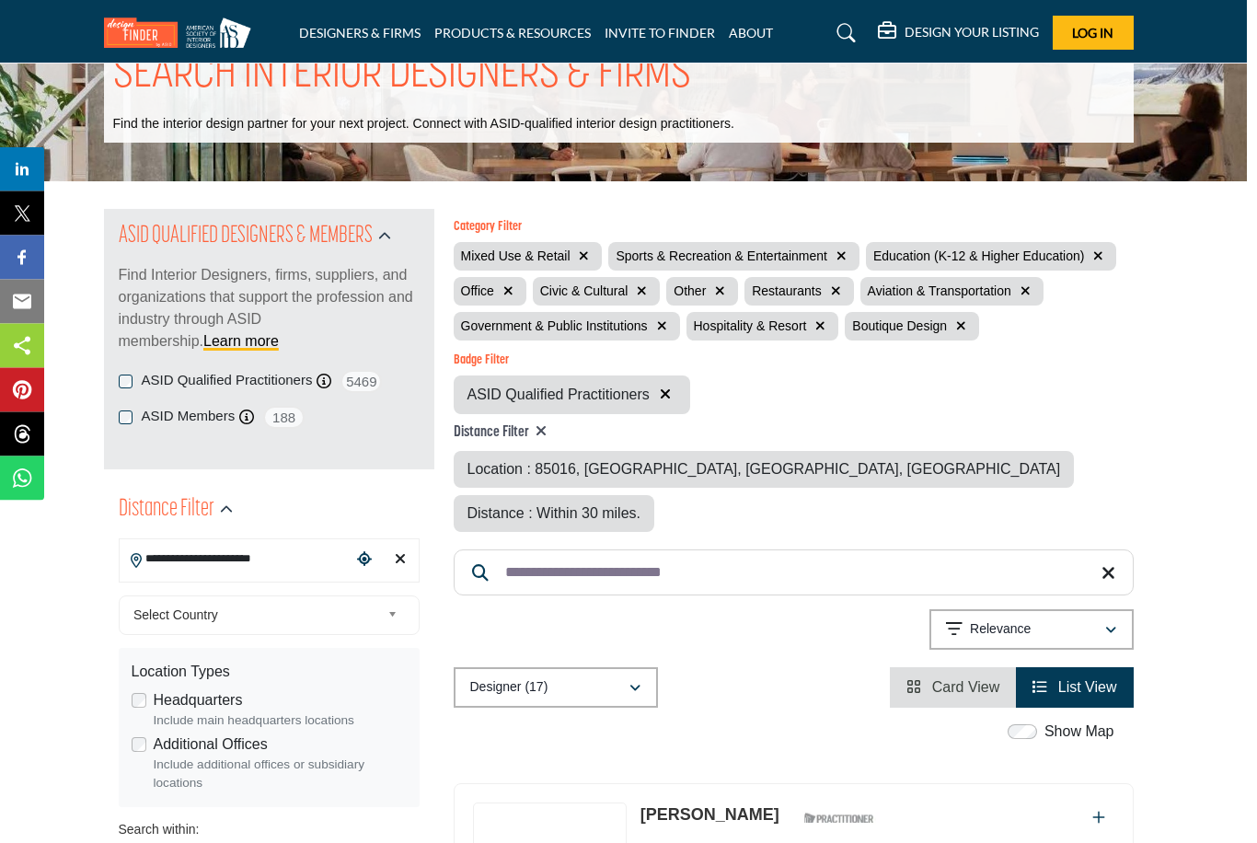
scroll to position [0, 10]
